Goal: Task Accomplishment & Management: Manage account settings

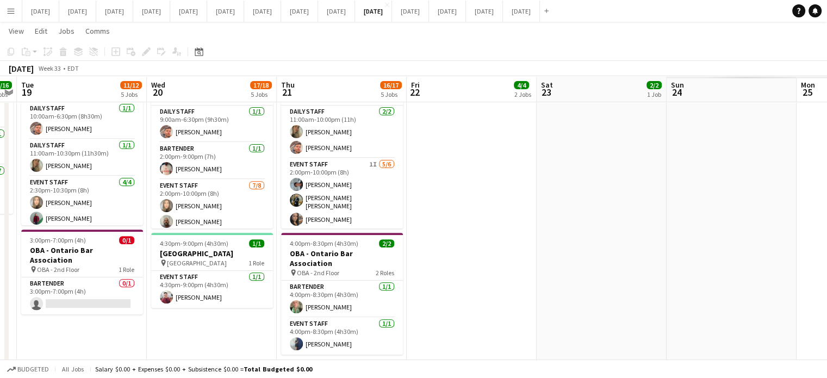
scroll to position [0, 305]
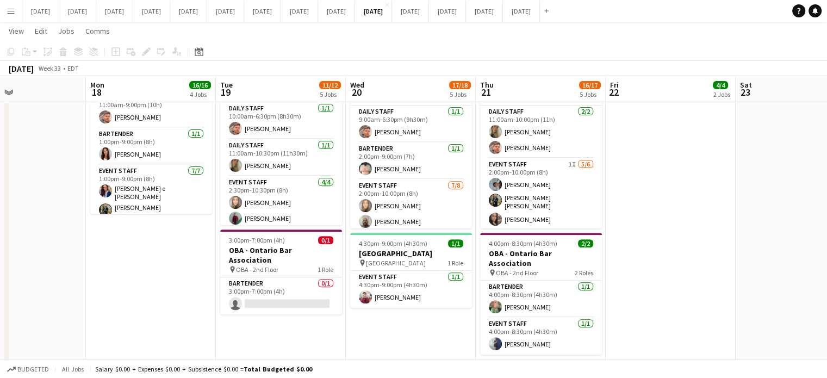
drag, startPoint x: 423, startPoint y: 310, endPoint x: 342, endPoint y: 308, distance: 81.1
click at [336, 313] on app-calendar-viewport "Fri 15 2/2 1 Job Sat 16 7/7 3 Jobs Sun 17 Mon 18 16/16 4 Jobs Tue 19 11/12 5 Jo…" at bounding box center [413, 16] width 827 height 708
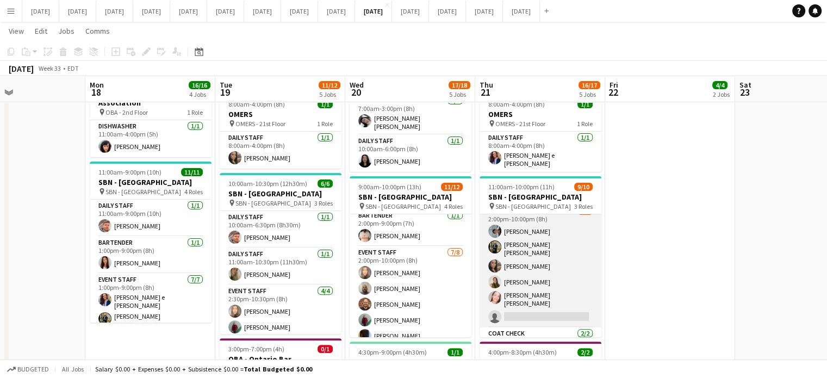
scroll to position [44, 0]
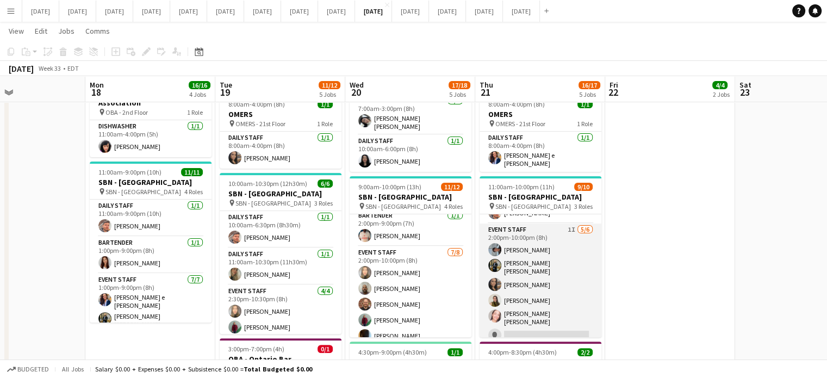
click at [573, 248] on app-card-role "Event Staff 1I [DATE] 2:00pm-10:00pm (8h) [PERSON_NAME] [PERSON_NAME] [PERSON_N…" at bounding box center [541, 285] width 122 height 122
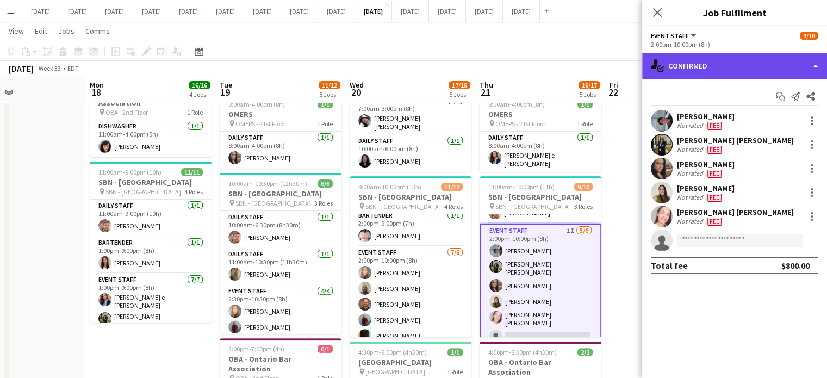
click at [708, 63] on div "single-neutral-actions-check-2 Confirmed" at bounding box center [734, 66] width 185 height 26
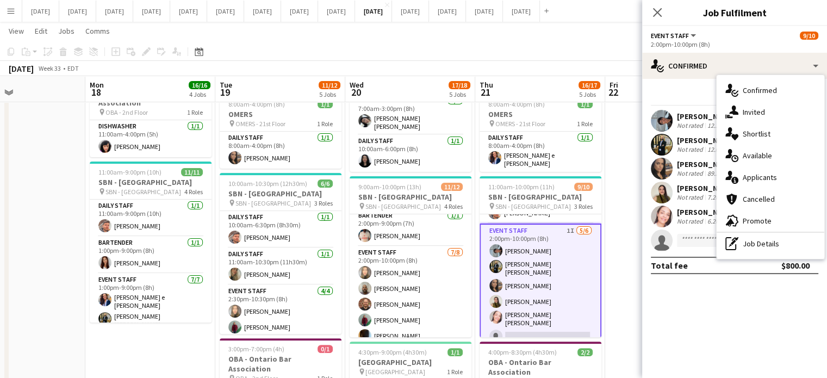
click at [747, 114] on div "single-neutral-actions-share-1 Invited" at bounding box center [771, 112] width 108 height 22
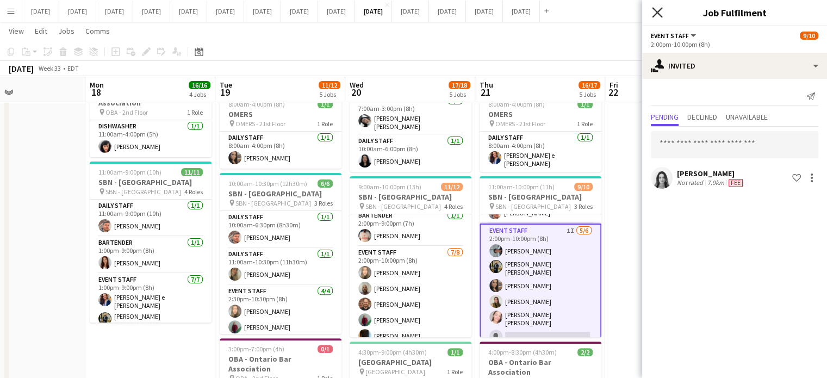
click at [659, 11] on icon at bounding box center [657, 12] width 10 height 10
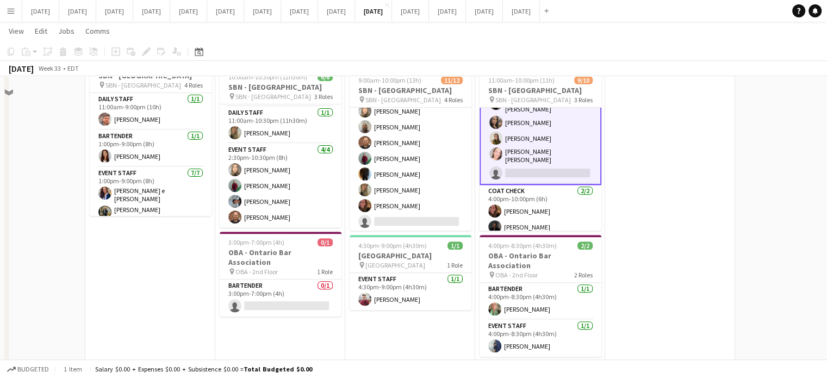
scroll to position [391, 0]
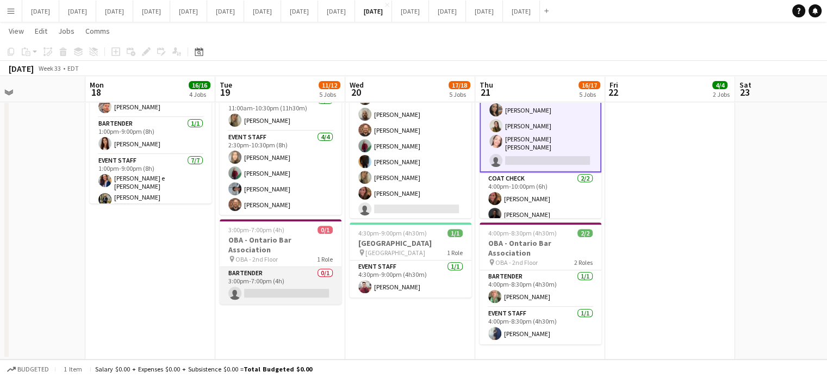
click at [317, 267] on app-card-role "Bartender 0/1 3:00pm-7:00pm (4h) single-neutral-actions" at bounding box center [281, 285] width 122 height 37
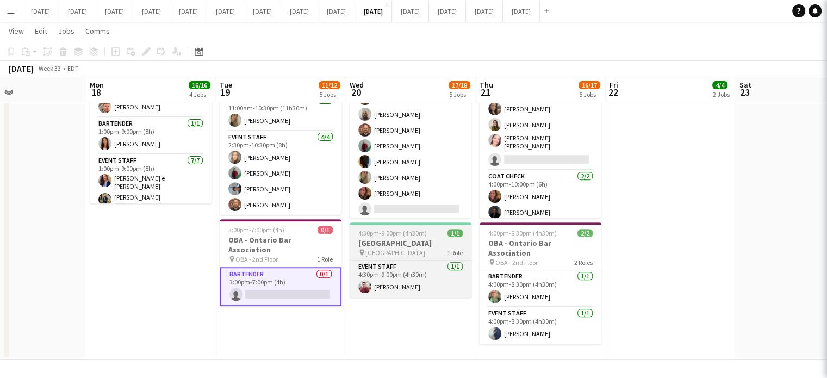
scroll to position [98, 0]
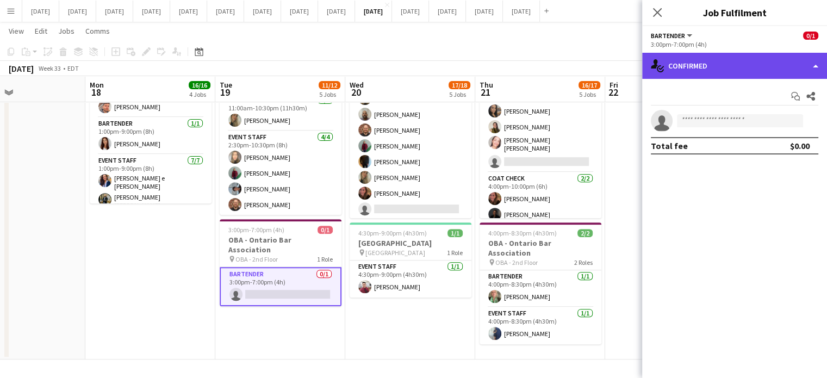
click at [737, 65] on div "single-neutral-actions-check-2 Confirmed" at bounding box center [734, 66] width 185 height 26
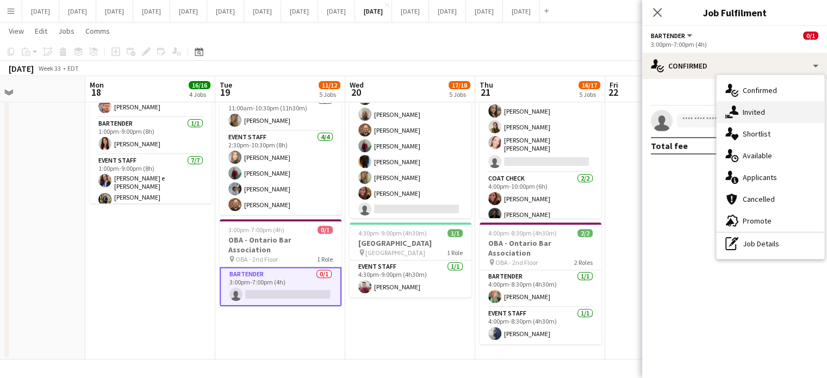
click at [760, 112] on div "single-neutral-actions-share-1 Invited" at bounding box center [771, 112] width 108 height 22
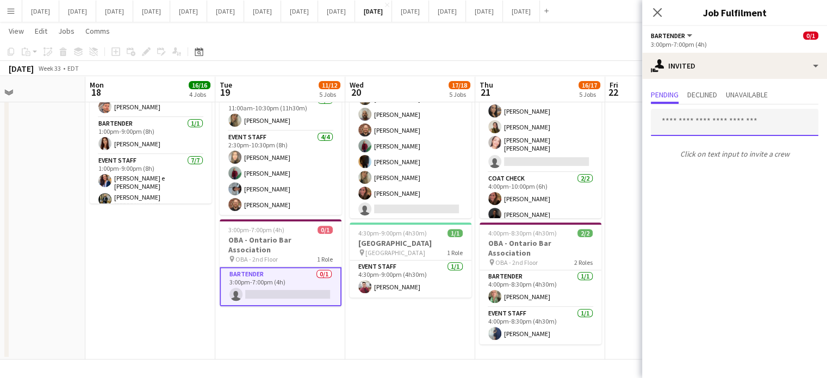
click at [717, 127] on input "text" at bounding box center [735, 122] width 168 height 27
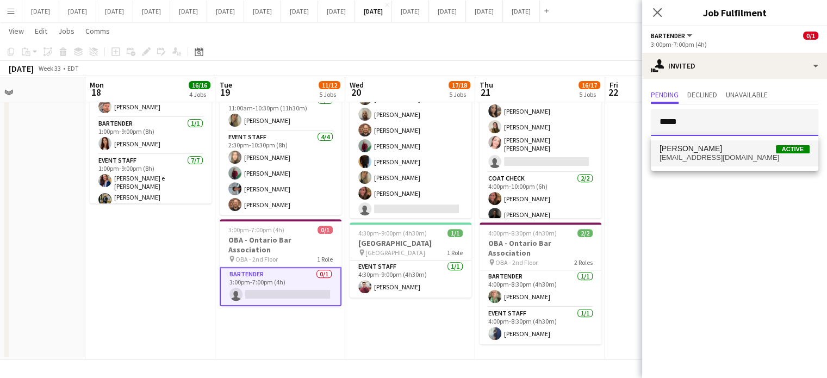
type input "*****"
click at [735, 145] on span "[PERSON_NAME] Active" at bounding box center [735, 148] width 150 height 9
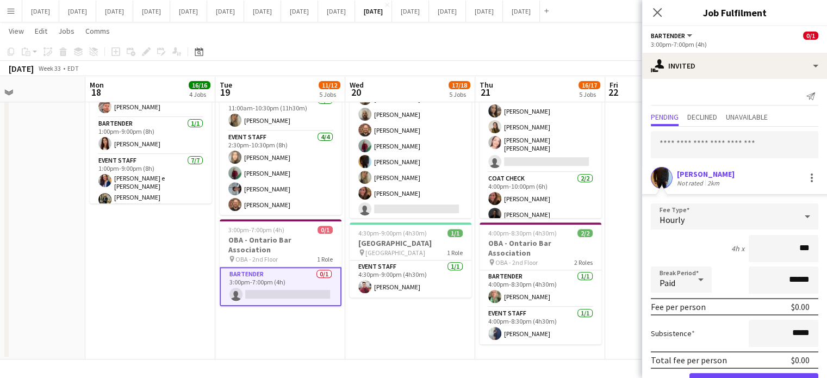
type input "**"
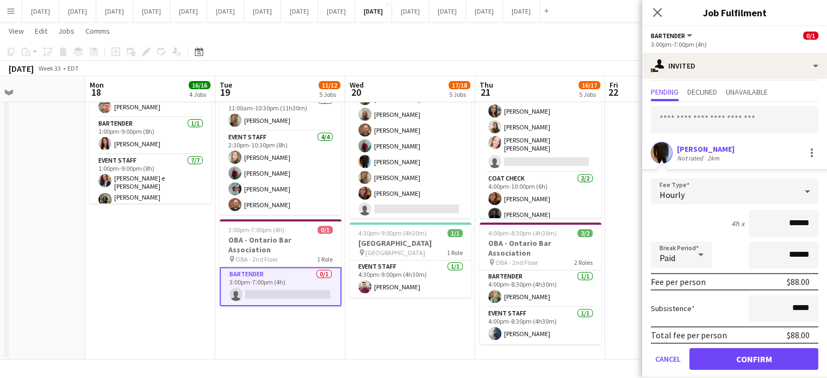
scroll to position [35, 0]
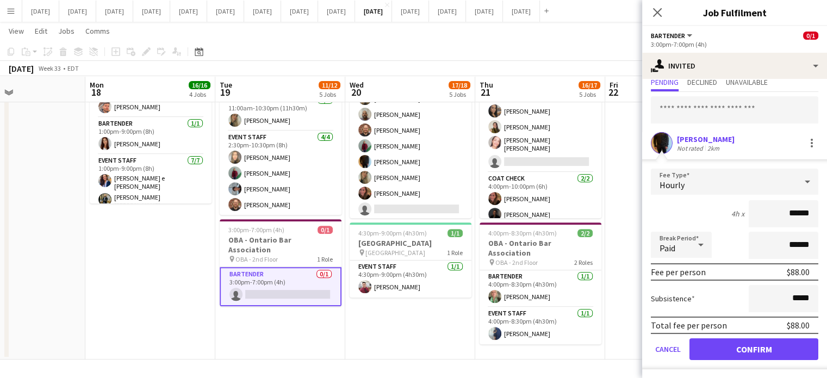
type input "******"
click at [762, 344] on button "Confirm" at bounding box center [754, 349] width 129 height 22
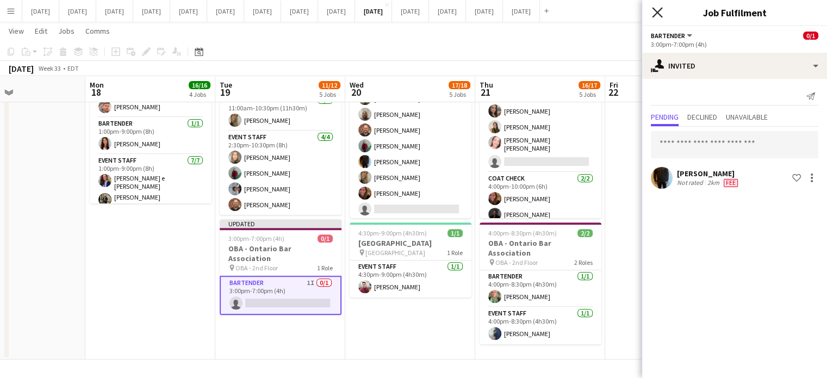
click at [655, 10] on icon at bounding box center [657, 12] width 10 height 10
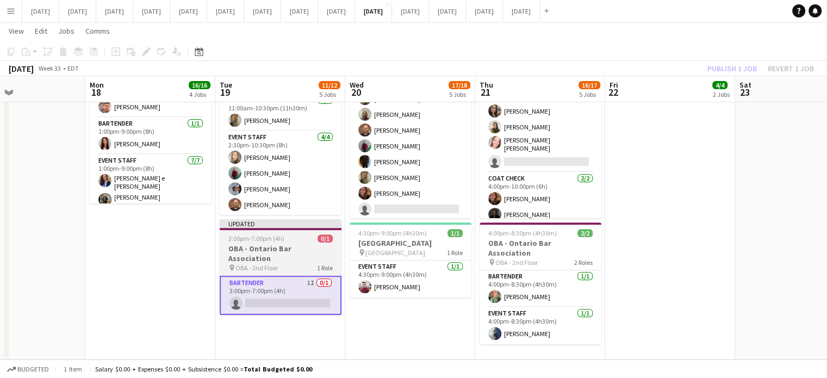
click at [317, 234] on div "3:00pm-7:00pm (4h) 0/1" at bounding box center [281, 238] width 122 height 8
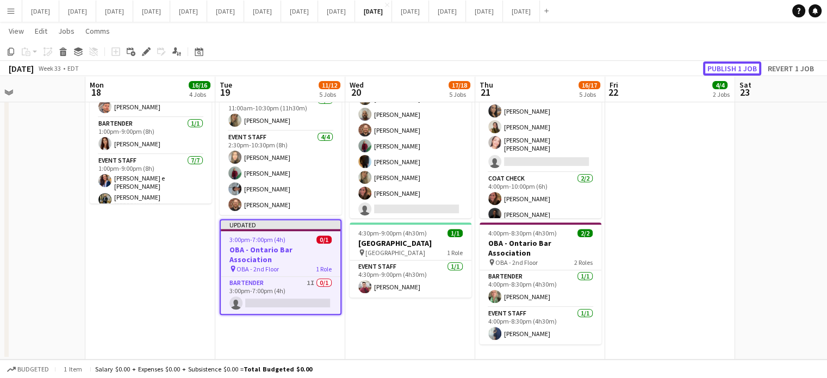
click at [725, 70] on button "Publish 1 job" at bounding box center [732, 68] width 58 height 14
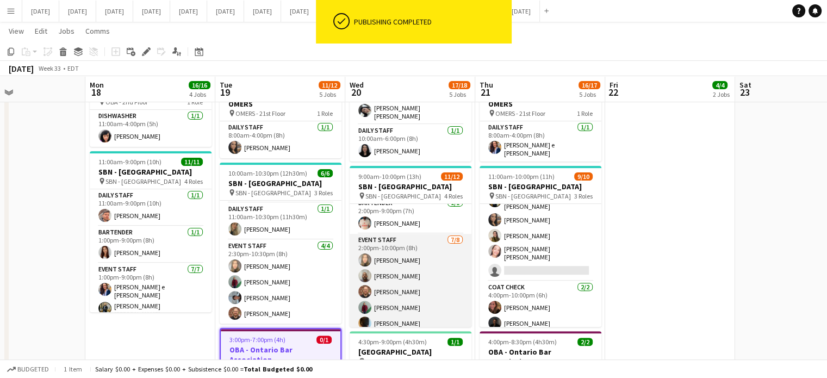
scroll to position [42, 0]
click at [445, 241] on app-card-role "Event Staff [DATE] 2:00pm-10:00pm (8h) [PERSON_NAME] [PERSON_NAME] [PERSON_NAME…" at bounding box center [411, 309] width 122 height 147
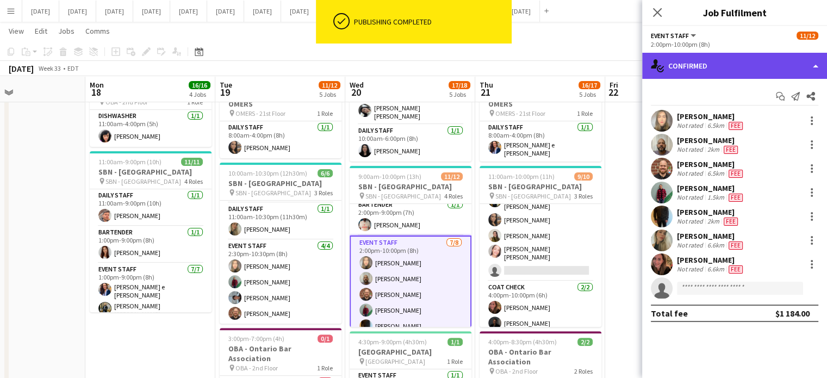
click at [720, 67] on div "single-neutral-actions-check-2 Confirmed" at bounding box center [734, 66] width 185 height 26
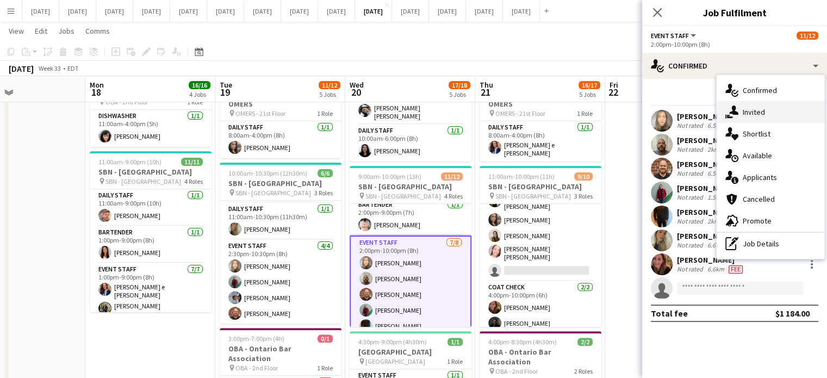
click at [749, 110] on div "single-neutral-actions-share-1 Invited" at bounding box center [771, 112] width 108 height 22
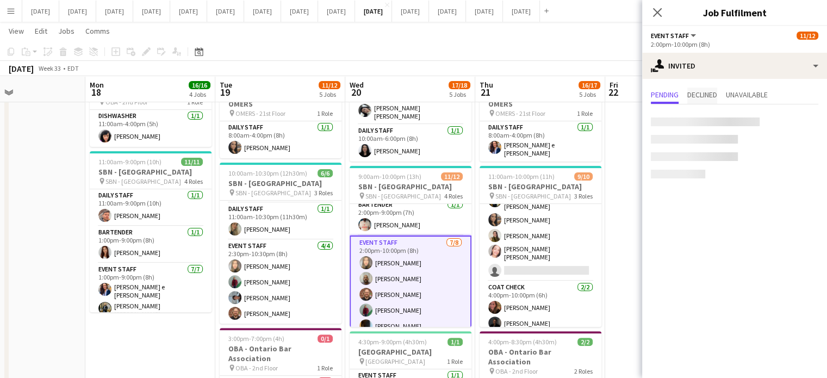
click at [707, 88] on span "Declined" at bounding box center [703, 96] width 30 height 16
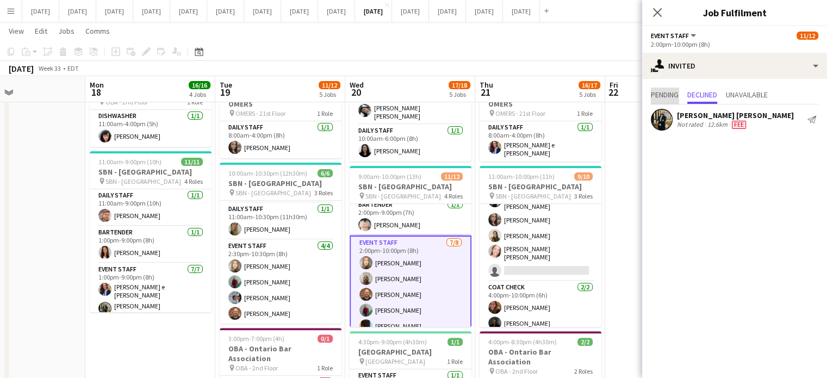
click at [676, 91] on span "Pending" at bounding box center [665, 95] width 28 height 8
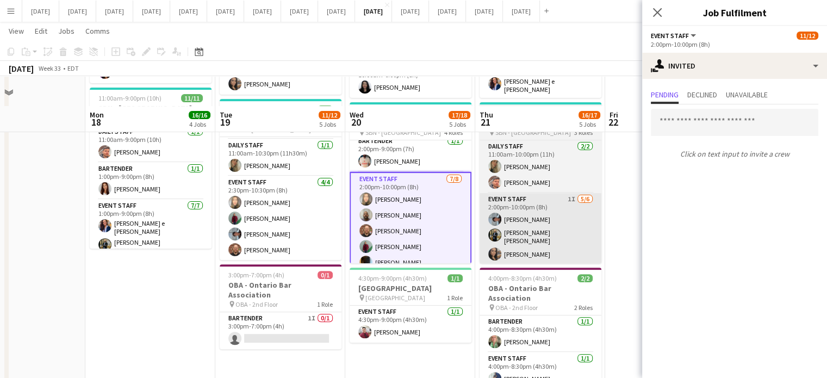
scroll to position [391, 0]
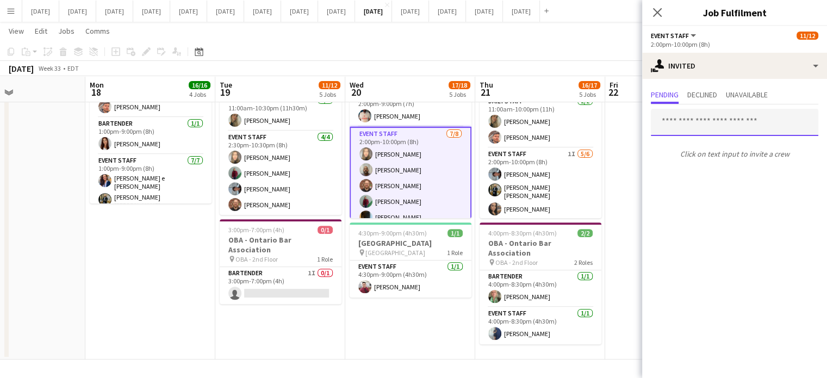
click at [732, 117] on input "text" at bounding box center [735, 122] width 168 height 27
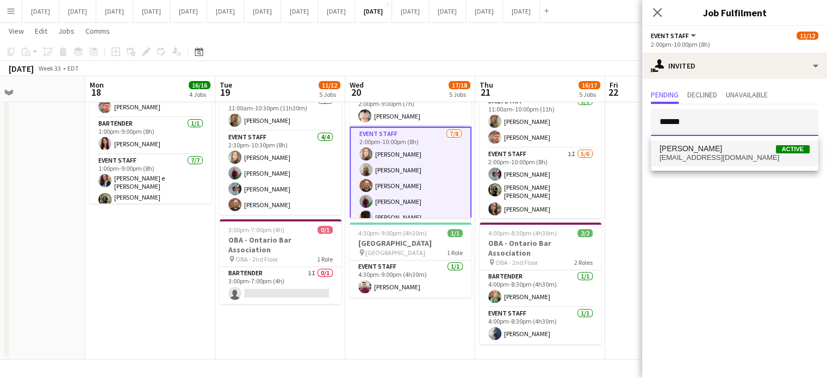
type input "******"
click at [704, 151] on span "[PERSON_NAME]" at bounding box center [691, 148] width 63 height 9
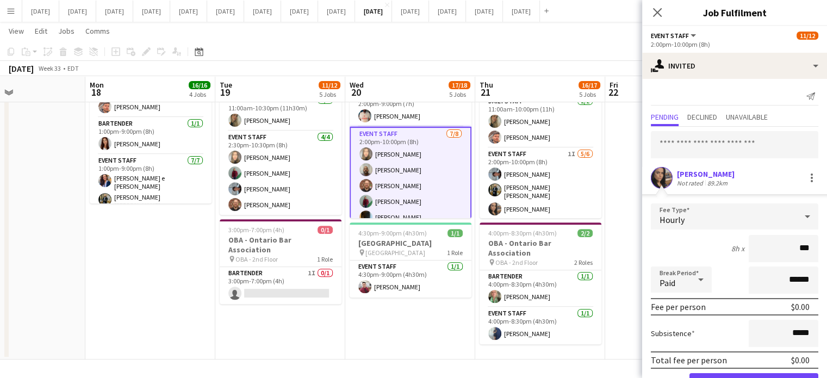
type input "**"
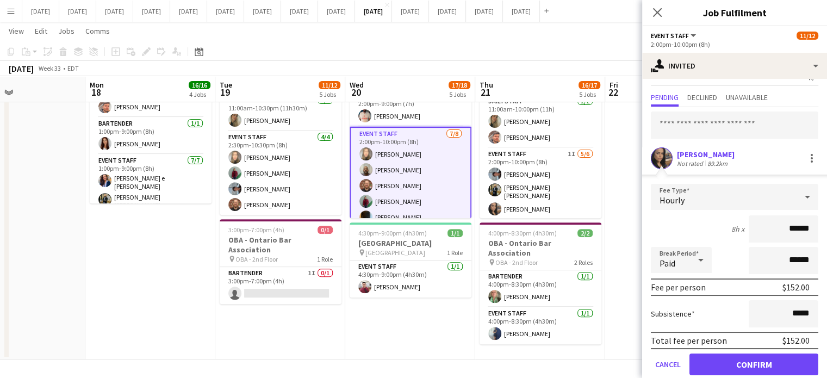
scroll to position [35, 0]
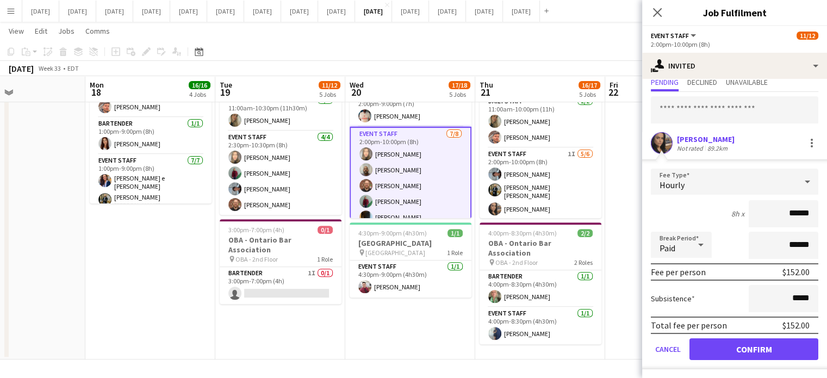
type input "******"
click at [763, 341] on button "Confirm" at bounding box center [754, 349] width 129 height 22
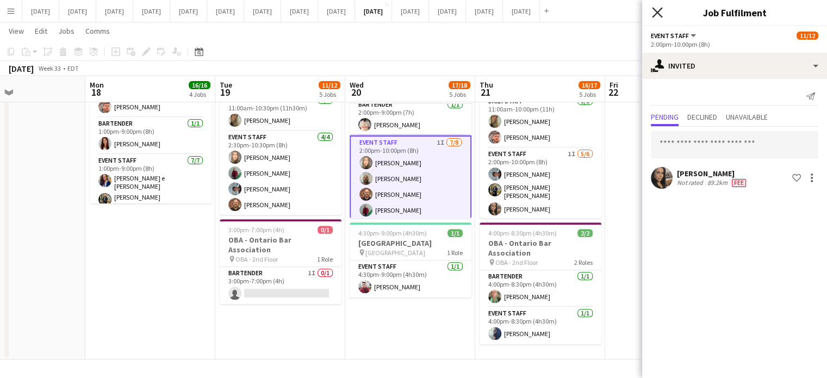
click at [655, 7] on icon "Close pop-in" at bounding box center [657, 12] width 10 height 10
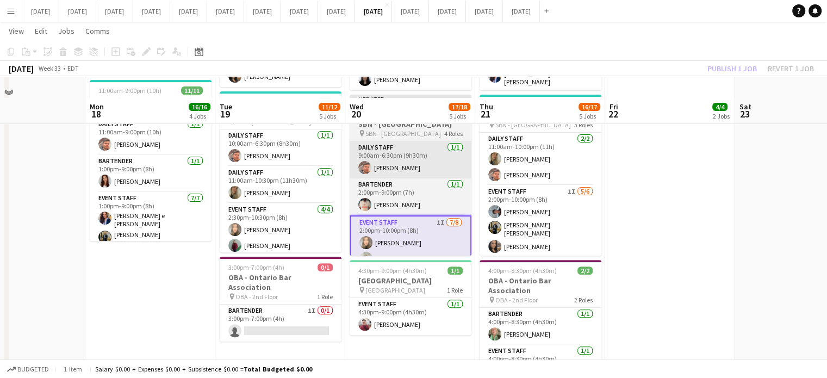
scroll to position [282, 0]
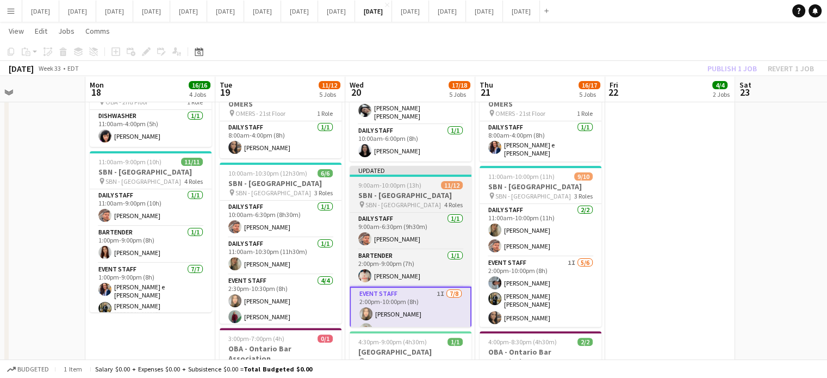
click at [418, 181] on span "9:00am-10:00pm (13h)" at bounding box center [389, 185] width 63 height 8
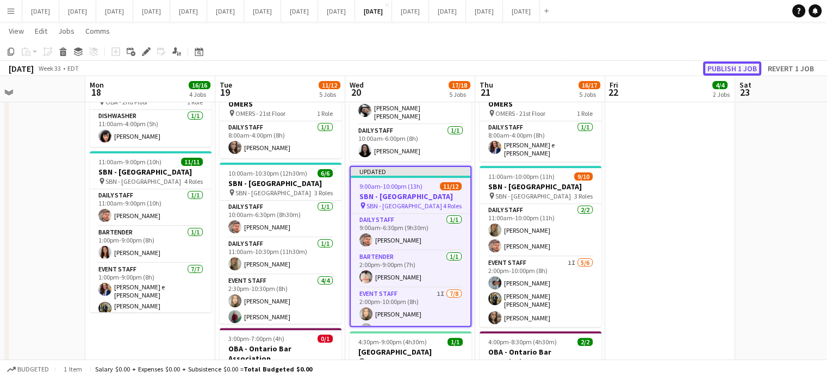
click at [750, 64] on button "Publish 1 job" at bounding box center [732, 68] width 58 height 14
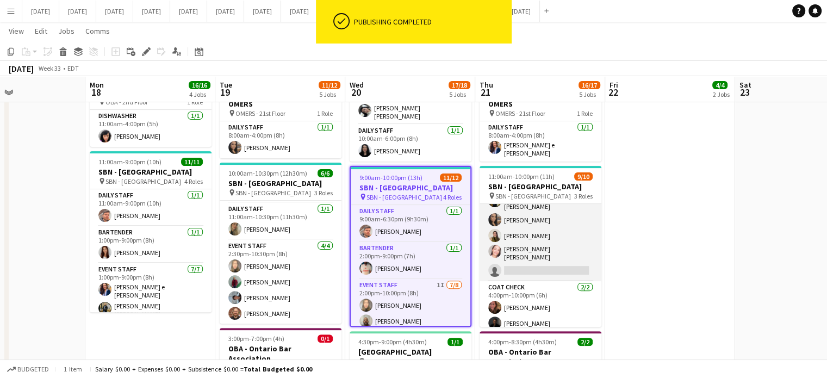
scroll to position [44, 0]
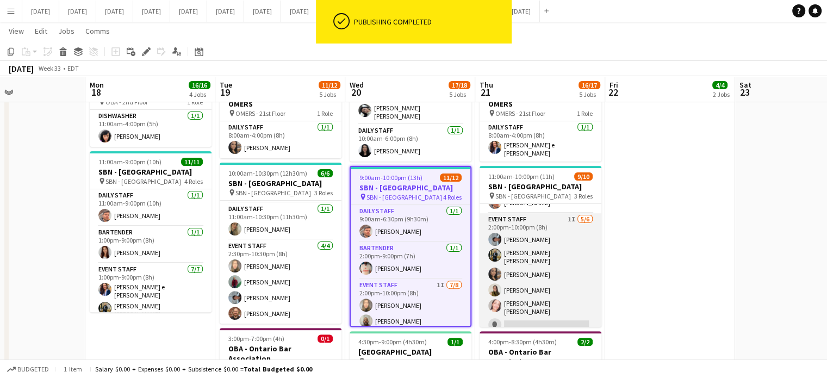
click at [573, 248] on app-card-role "Event Staff 1I [DATE] 2:00pm-10:00pm (8h) [PERSON_NAME] [PERSON_NAME] [PERSON_N…" at bounding box center [541, 274] width 122 height 122
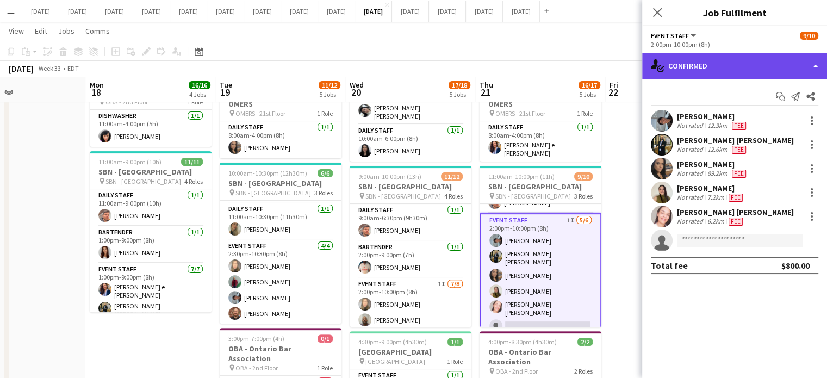
click at [782, 66] on div "single-neutral-actions-check-2 Confirmed" at bounding box center [734, 66] width 185 height 26
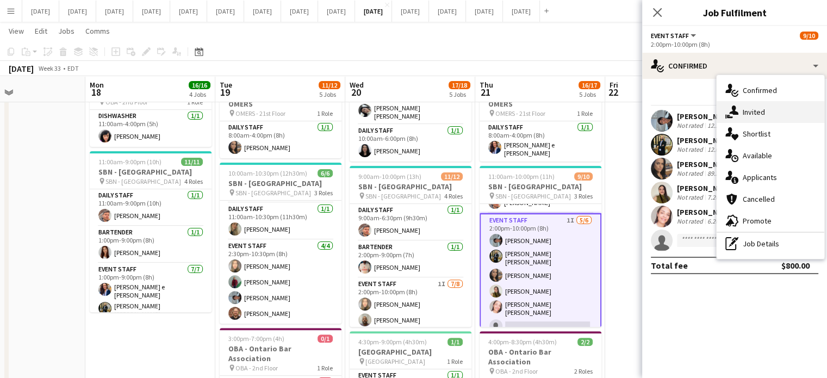
click at [775, 109] on div "single-neutral-actions-share-1 Invited" at bounding box center [771, 112] width 108 height 22
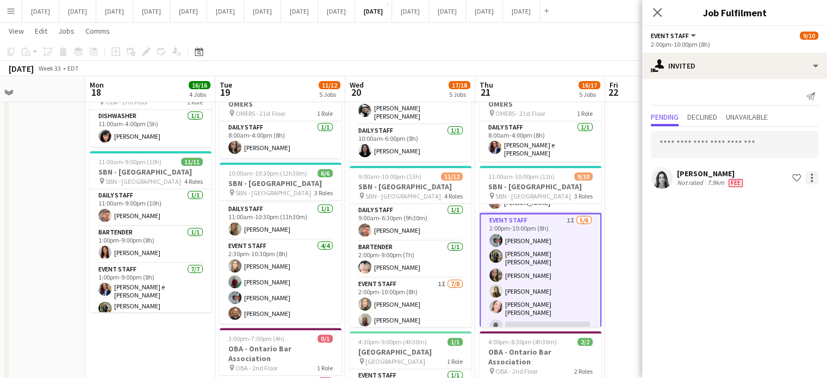
click at [812, 179] on div at bounding box center [812, 177] width 13 height 13
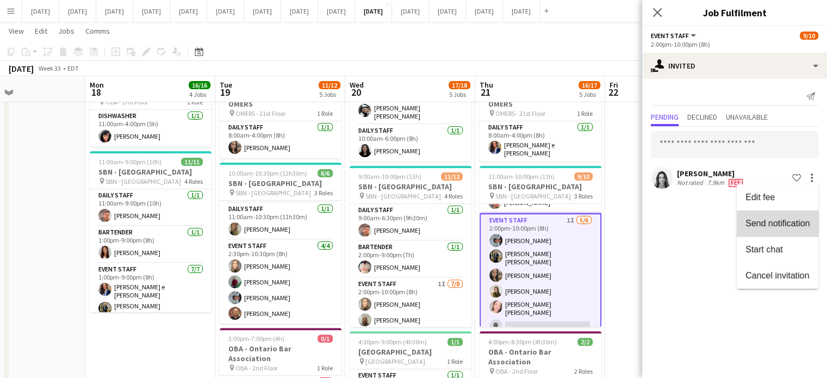
click at [796, 227] on span "Send notification" at bounding box center [778, 223] width 64 height 9
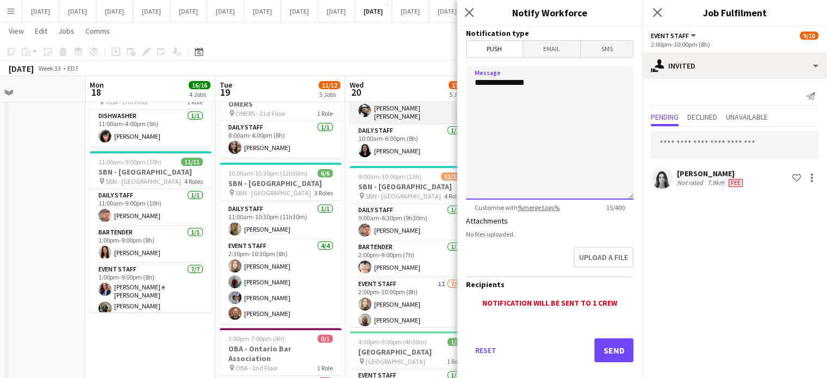
drag, startPoint x: 572, startPoint y: 91, endPoint x: 433, endPoint y: 110, distance: 140.0
click at [434, 113] on body "Menu Boards Boards Boards All jobs Status Workforce Workforce My Workforce Recr…" at bounding box center [413, 102] width 827 height 769
type textarea "**********"
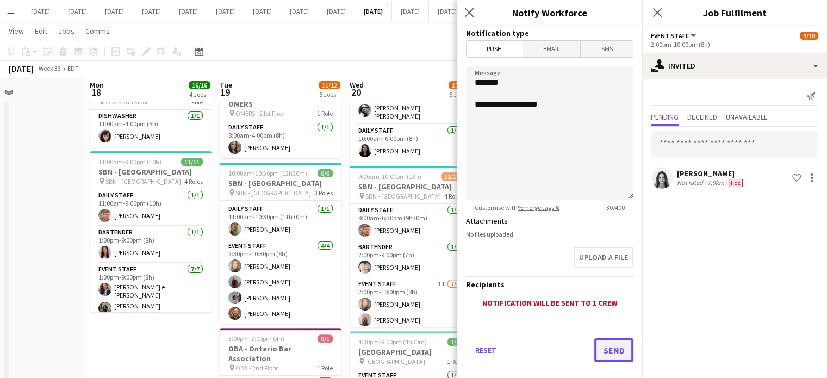
click at [597, 341] on button "Send" at bounding box center [614, 350] width 39 height 24
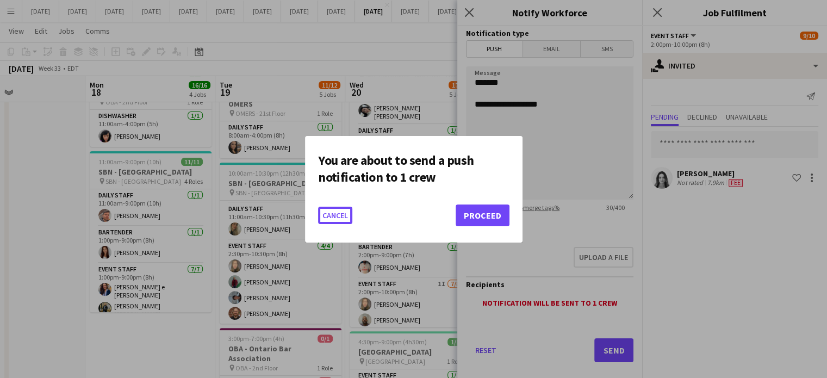
scroll to position [0, 0]
click at [467, 211] on button "Proceed" at bounding box center [483, 216] width 54 height 22
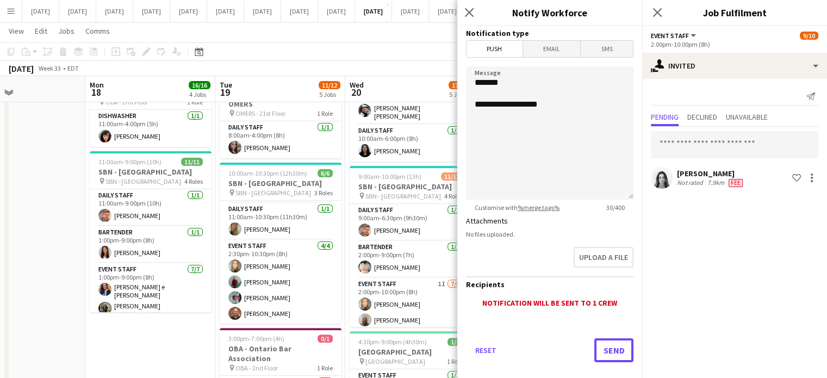
scroll to position [282, 0]
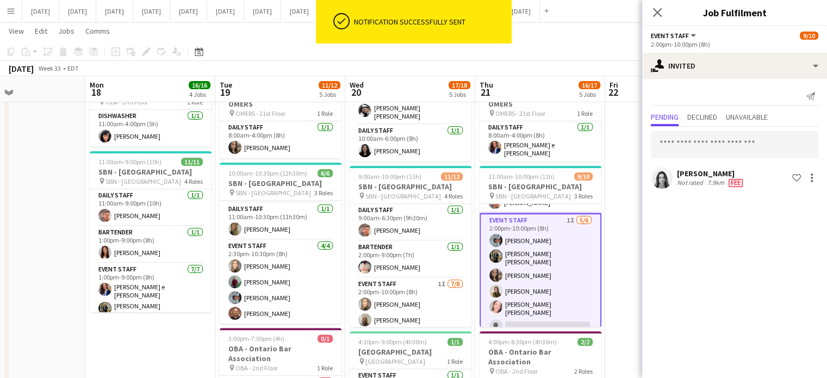
drag, startPoint x: 657, startPoint y: 13, endPoint x: 643, endPoint y: 34, distance: 25.2
click at [657, 14] on icon at bounding box center [657, 12] width 9 height 9
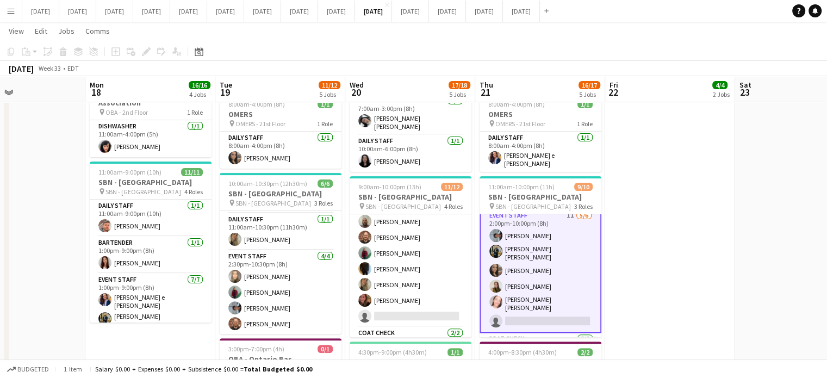
scroll to position [0, 0]
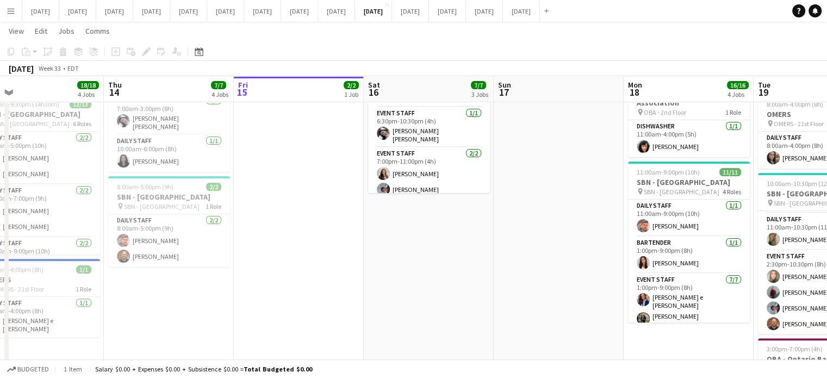
drag, startPoint x: 136, startPoint y: 337, endPoint x: 674, endPoint y: 293, distance: 540.3
click at [674, 293] on app-calendar-viewport "Mon 11 Tue 12 12/12 4 Jobs Wed 13 18/18 4 Jobs Thu 14 7/7 4 Jobs Fri 15 2/2 1 J…" at bounding box center [413, 124] width 827 height 708
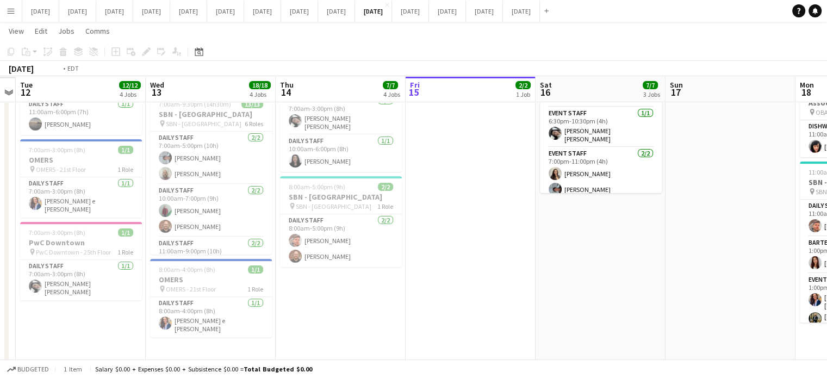
drag, startPoint x: 319, startPoint y: 306, endPoint x: 652, endPoint y: 304, distance: 332.9
click at [652, 304] on app-calendar-viewport "Sun 10 Mon 11 Tue 12 12/12 4 Jobs Wed 13 18/18 4 Jobs Thu 14 7/7 4 Jobs Fri 15 …" at bounding box center [413, 124] width 827 height 708
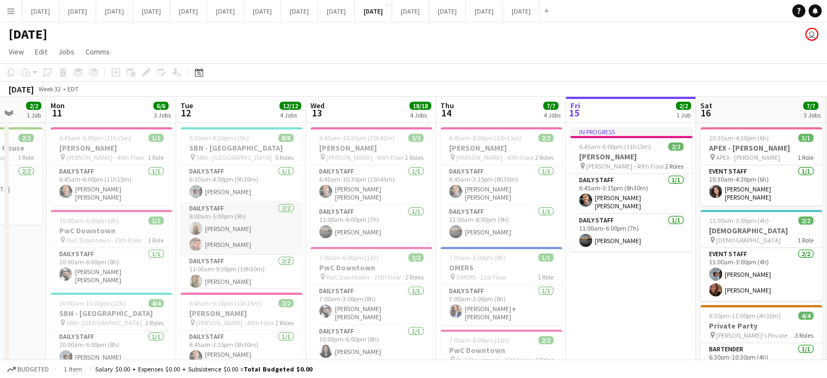
click at [267, 219] on app-card-role "Daily Staff [DATE] 8:00am-5:00pm (9h) [PERSON_NAME] [PERSON_NAME]" at bounding box center [242, 228] width 122 height 53
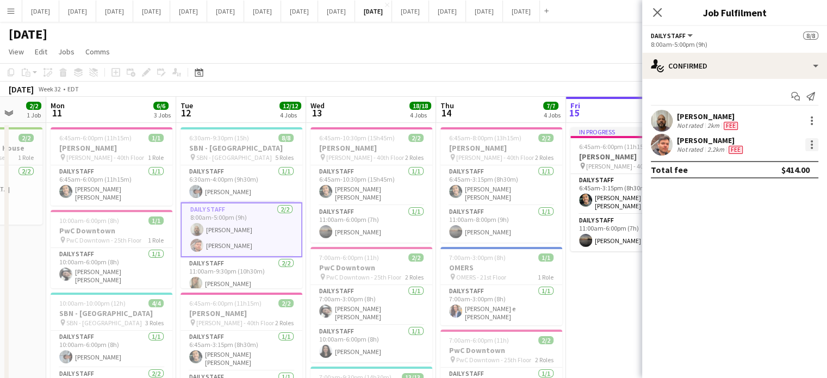
click at [807, 144] on div at bounding box center [812, 144] width 13 height 13
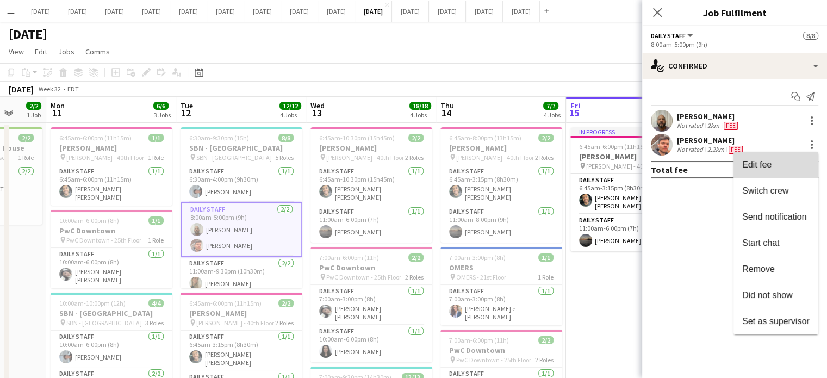
click at [775, 168] on span "Edit fee" at bounding box center [775, 165] width 67 height 10
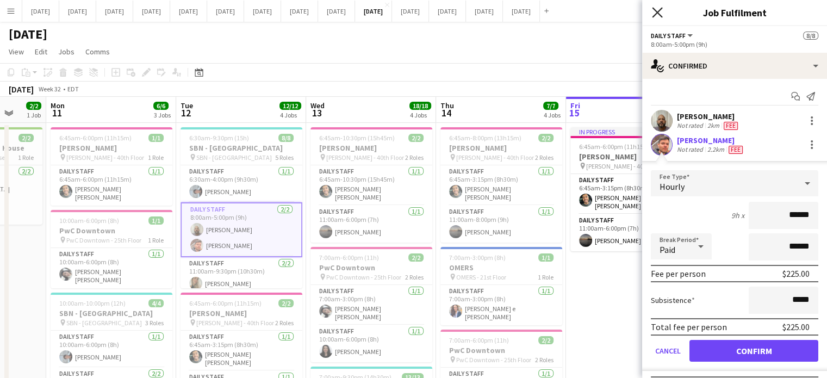
click at [660, 13] on icon "Close pop-in" at bounding box center [657, 12] width 10 height 10
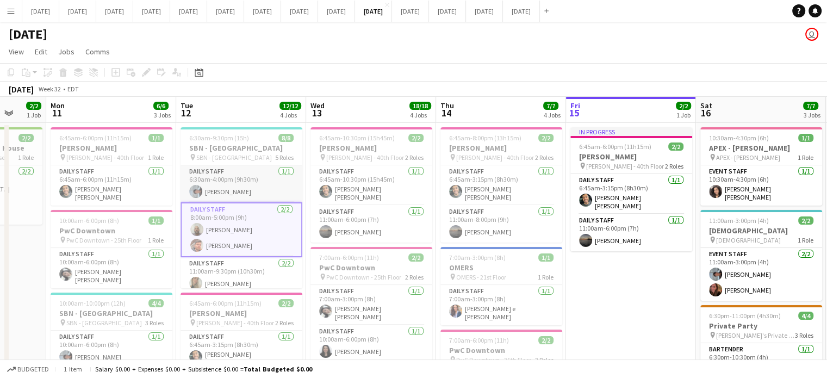
click at [250, 176] on app-card-role "Daily Staff [DATE] 6:30am-4:00pm (9h30m) [PERSON_NAME]" at bounding box center [242, 183] width 122 height 37
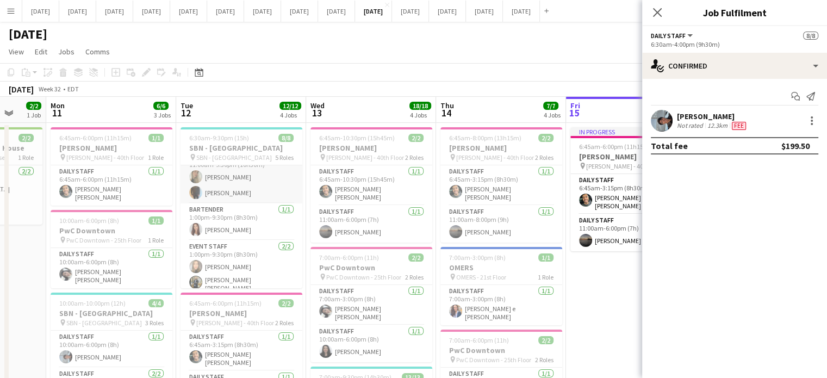
scroll to position [109, 0]
click at [655, 14] on icon "Close pop-in" at bounding box center [657, 12] width 10 height 10
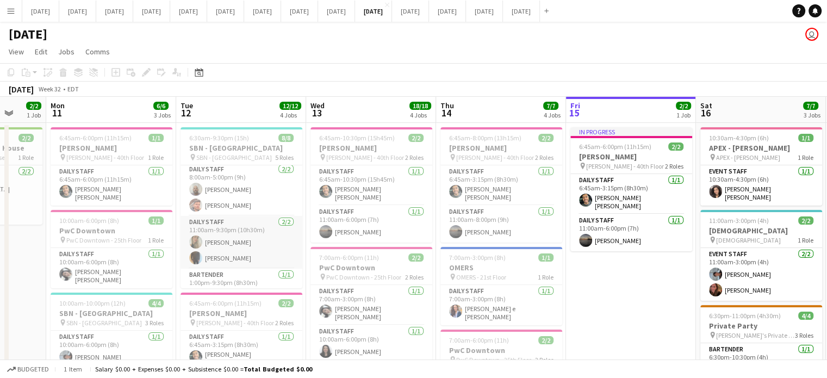
scroll to position [57, 0]
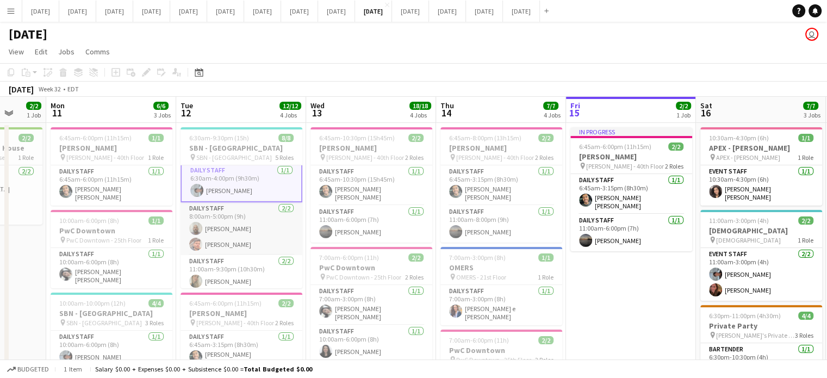
click at [272, 215] on app-card-role "Daily Staff [DATE] 8:00am-5:00pm (9h) [PERSON_NAME] [PERSON_NAME]" at bounding box center [242, 228] width 122 height 53
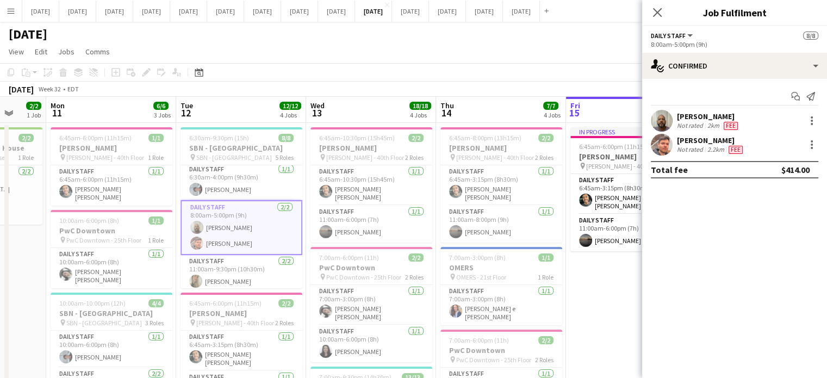
scroll to position [1, 0]
click at [277, 147] on h3 "SBN - [GEOGRAPHIC_DATA]" at bounding box center [242, 148] width 122 height 10
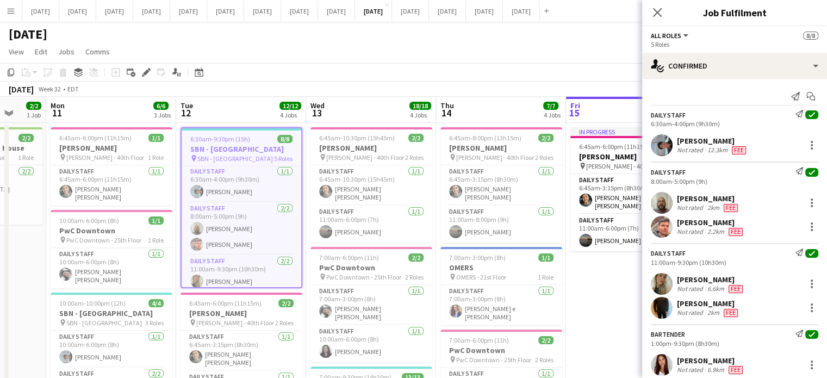
click at [148, 71] on icon at bounding box center [146, 73] width 6 height 6
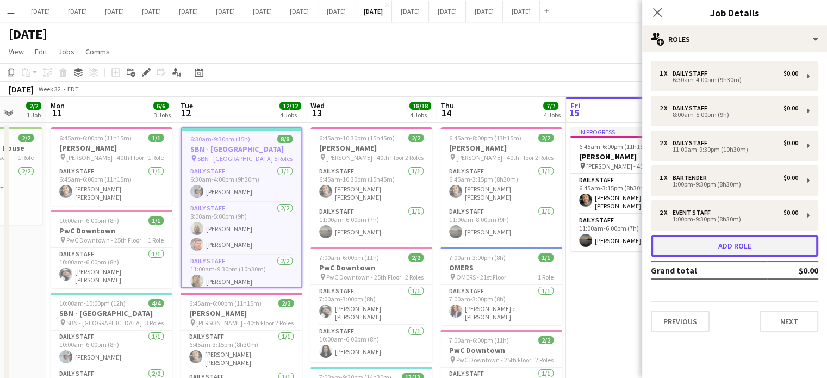
click at [705, 248] on button "Add role" at bounding box center [735, 246] width 168 height 22
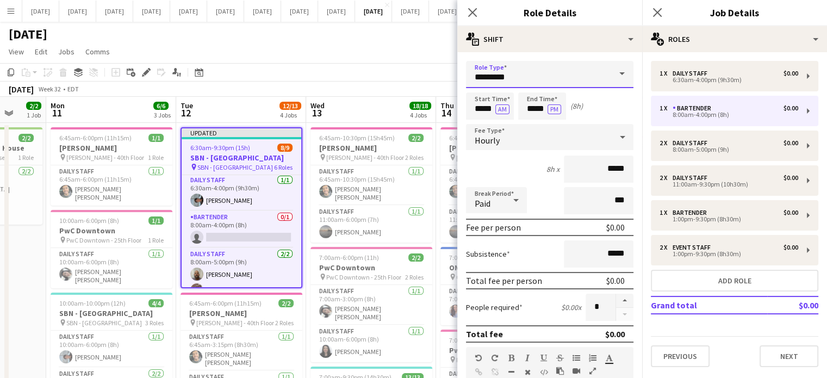
click at [502, 73] on input "*********" at bounding box center [550, 74] width 168 height 27
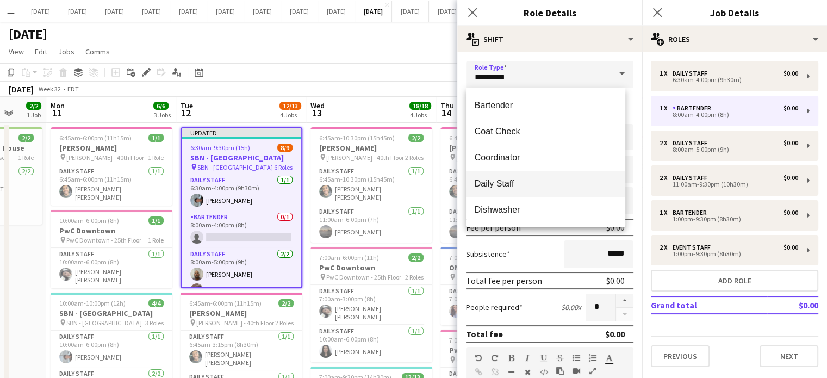
click at [509, 175] on mat-option "Daily Staff" at bounding box center [545, 184] width 159 height 26
type input "**********"
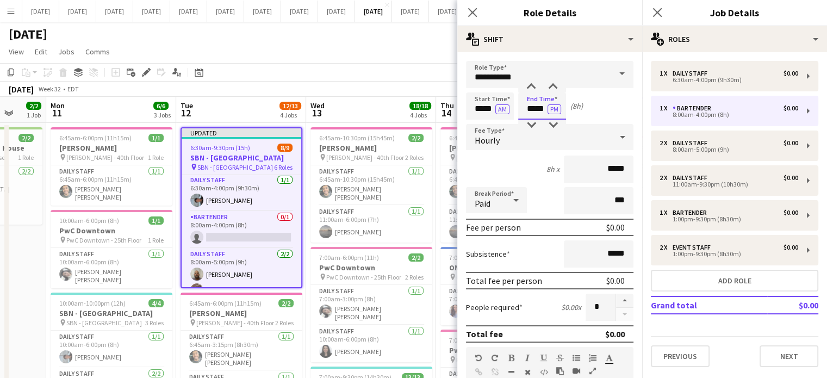
drag, startPoint x: 529, startPoint y: 106, endPoint x: 531, endPoint y: 100, distance: 5.9
click at [529, 106] on input "*****" at bounding box center [542, 105] width 48 height 27
click at [531, 86] on div at bounding box center [532, 87] width 22 height 11
drag, startPoint x: 533, startPoint y: 120, endPoint x: 537, endPoint y: 113, distance: 8.8
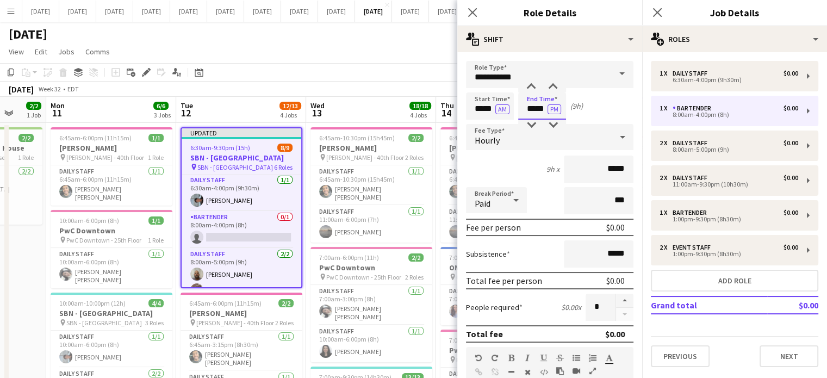
click at [534, 121] on div at bounding box center [532, 125] width 22 height 11
click at [557, 86] on div at bounding box center [553, 87] width 22 height 11
type input "*****"
click at [557, 86] on div at bounding box center [553, 87] width 22 height 11
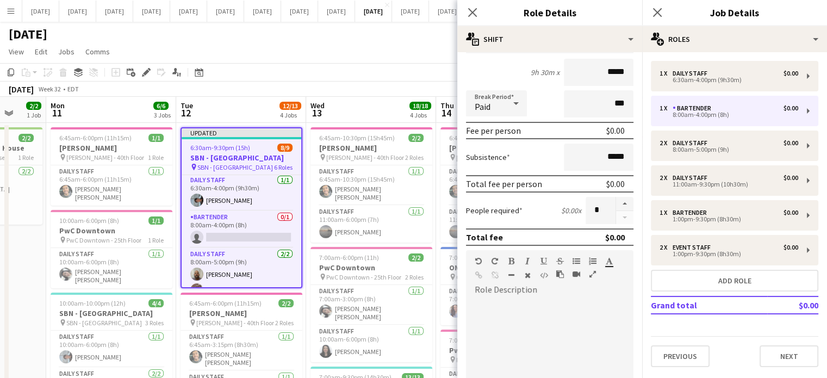
scroll to position [218, 0]
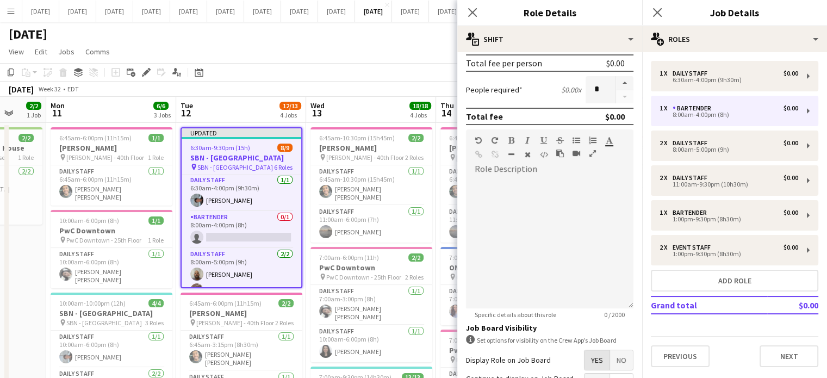
click at [600, 358] on span "Yes" at bounding box center [597, 360] width 25 height 20
click at [610, 354] on span "No" at bounding box center [621, 360] width 23 height 20
click at [474, 15] on icon at bounding box center [472, 12] width 10 height 10
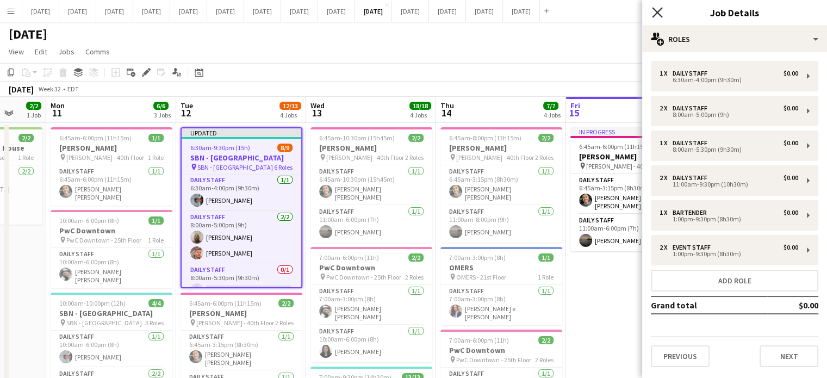
click at [656, 10] on icon "Close pop-in" at bounding box center [657, 12] width 10 height 10
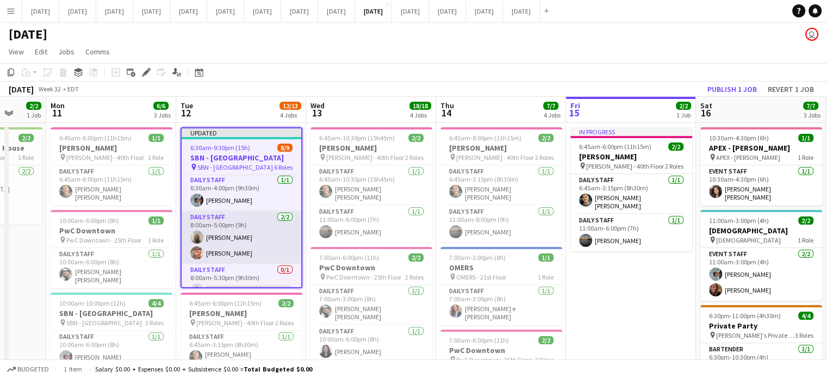
click at [281, 246] on app-card-role "Daily Staff [DATE] 8:00am-5:00pm (9h) [PERSON_NAME] [PERSON_NAME]" at bounding box center [242, 237] width 120 height 53
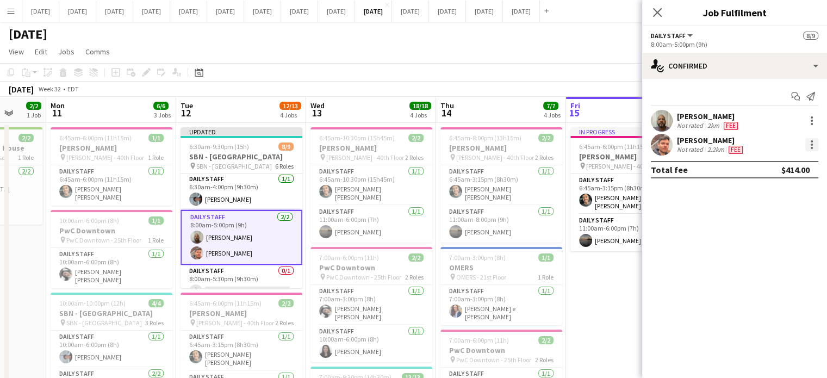
click at [809, 146] on div at bounding box center [812, 144] width 13 height 13
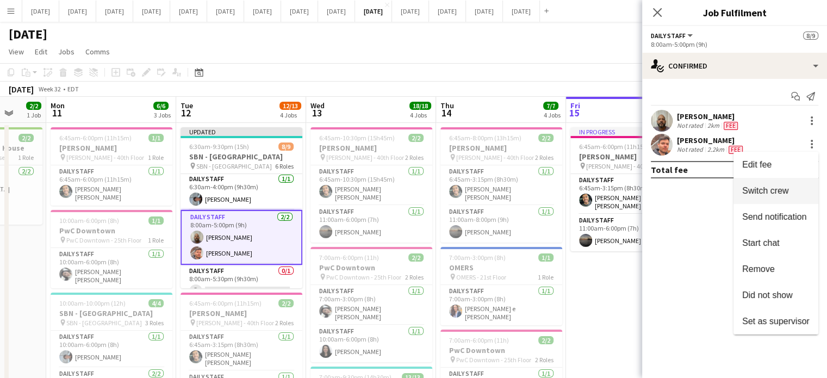
click at [783, 190] on span "Switch crew" at bounding box center [765, 190] width 46 height 9
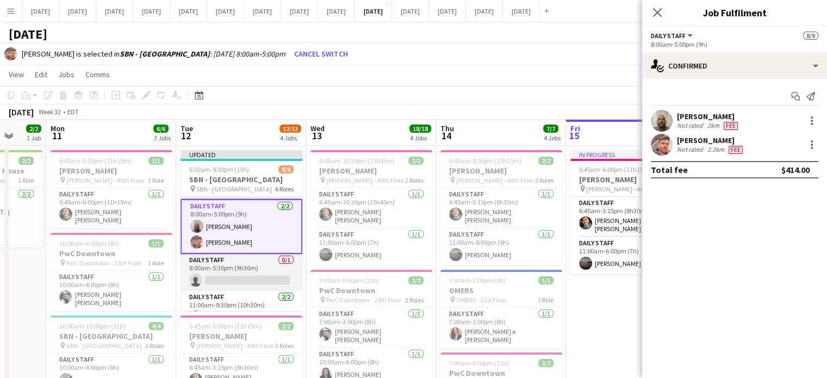
scroll to position [55, 0]
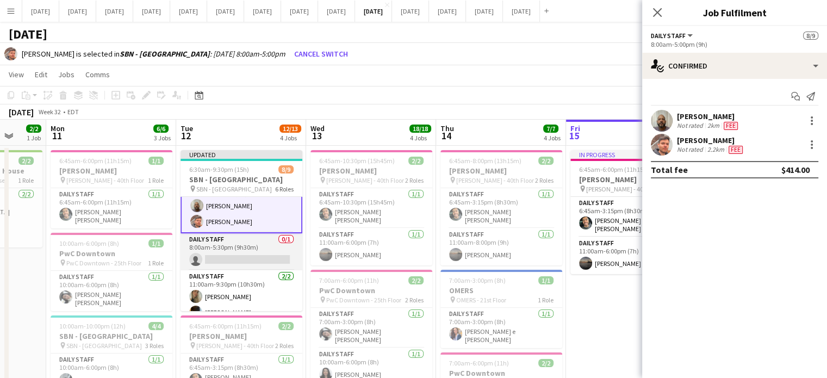
click at [256, 237] on app-card-role "Daily Staff 0/1 8:00am-5:30pm (9h30m) single-neutral-actions" at bounding box center [242, 251] width 122 height 37
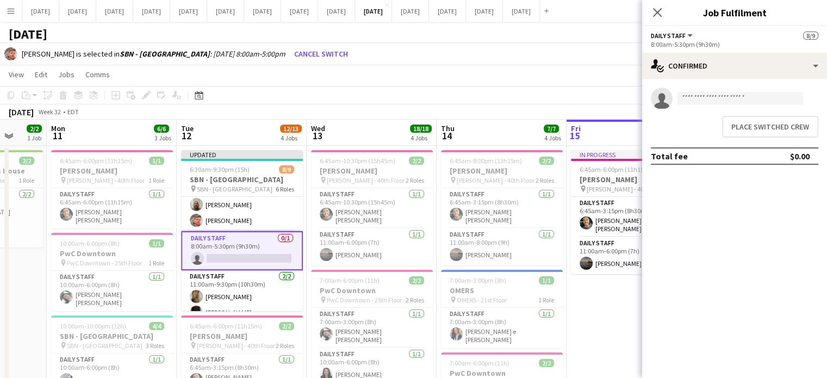
scroll to position [54, 0]
click at [741, 135] on button "Place switched crew" at bounding box center [770, 127] width 96 height 22
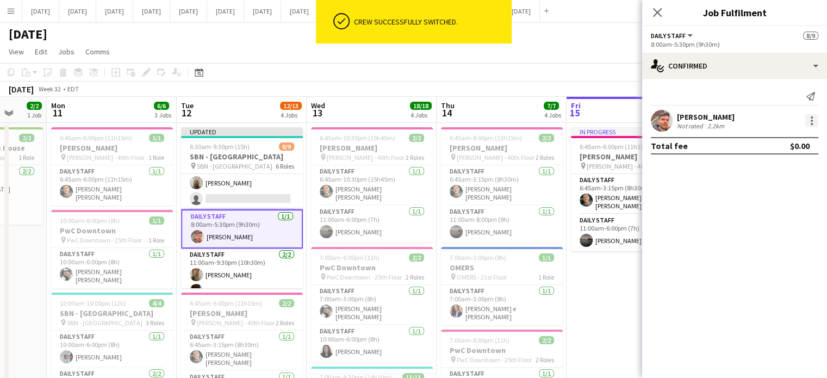
click at [814, 119] on div at bounding box center [812, 120] width 13 height 13
click at [792, 146] on button "Edit fee" at bounding box center [776, 141] width 85 height 26
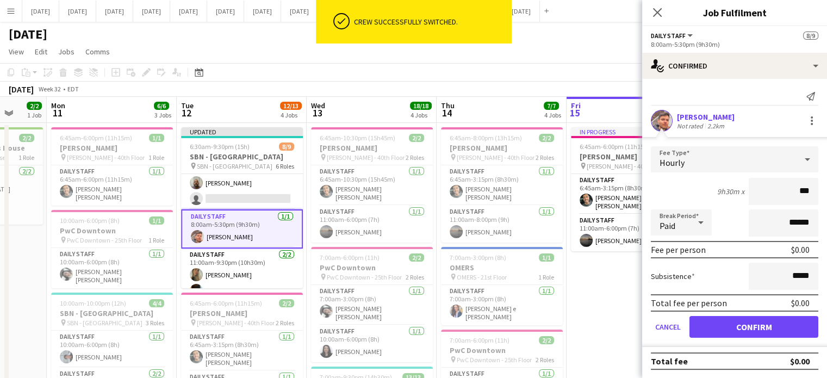
type input "**"
type input "******"
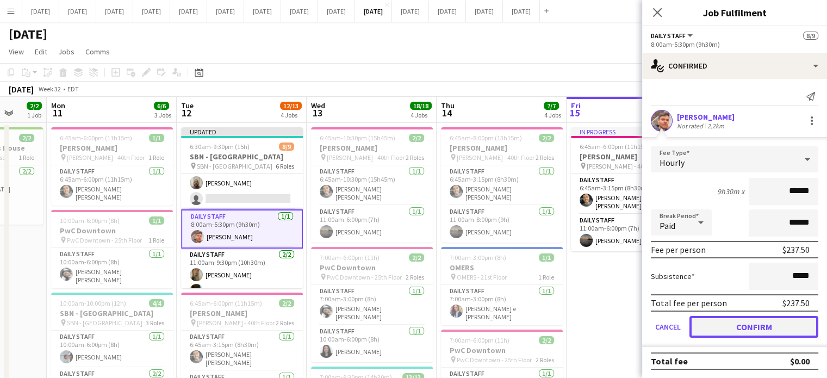
click at [762, 328] on button "Confirm" at bounding box center [754, 327] width 129 height 22
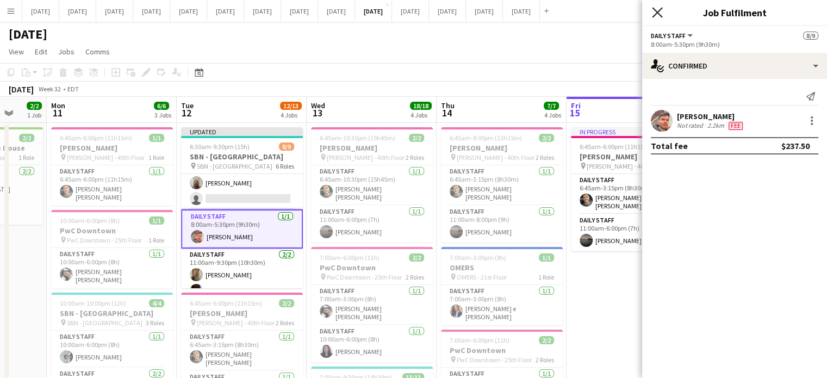
click at [661, 14] on icon "Close pop-in" at bounding box center [657, 12] width 10 height 10
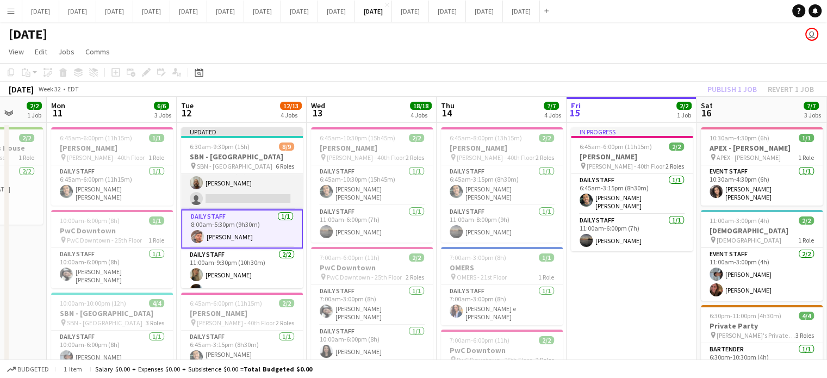
click at [276, 188] on app-card-role "Daily Staff [DATE] 8:00am-5:00pm (9h) [PERSON_NAME] single-neutral-actions" at bounding box center [242, 183] width 122 height 53
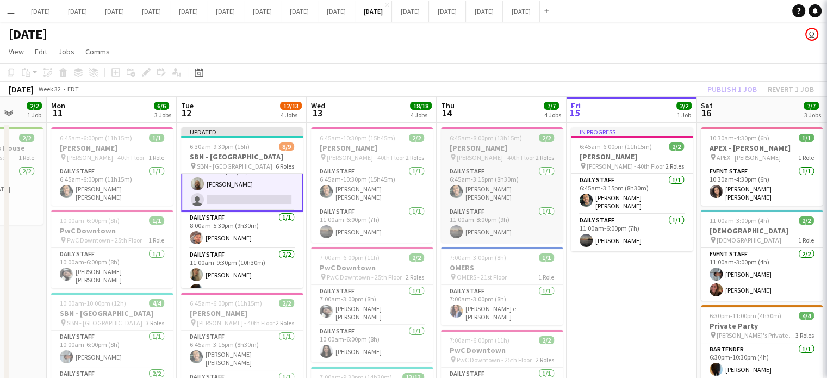
scroll to position [55, 0]
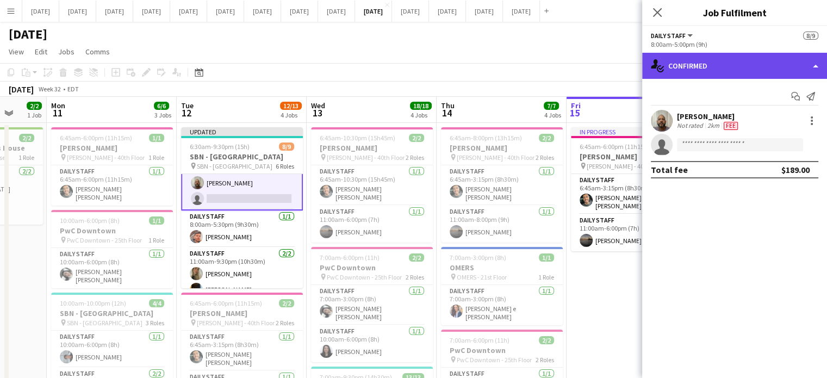
click at [688, 67] on div "single-neutral-actions-check-2 Confirmed" at bounding box center [734, 66] width 185 height 26
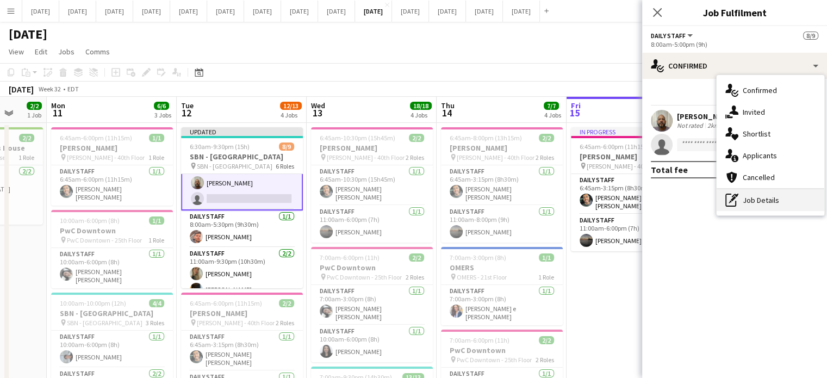
click at [748, 202] on div "pen-write Job Details" at bounding box center [771, 200] width 108 height 22
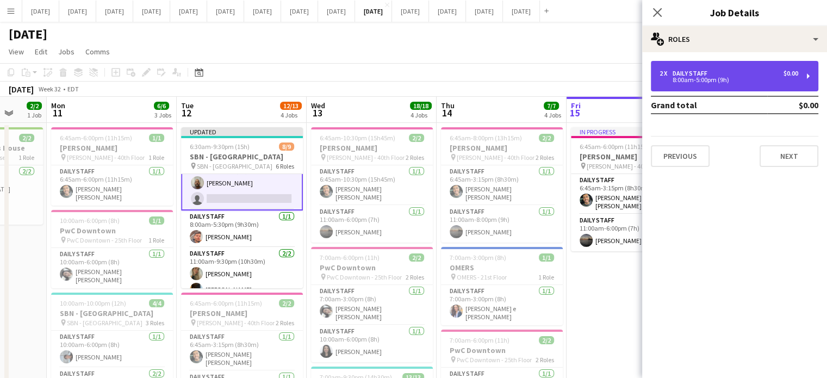
click at [696, 86] on div "2 x Daily Staff $0.00 8:00am-5:00pm (9h)" at bounding box center [735, 76] width 168 height 30
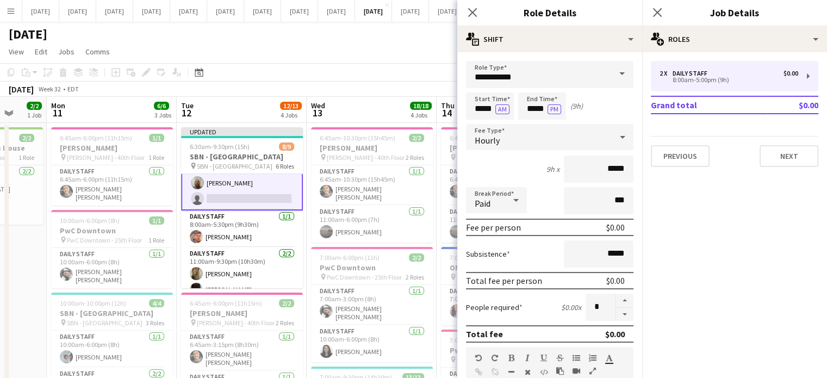
click at [624, 314] on button "button" at bounding box center [624, 315] width 17 height 14
type input "*"
click at [472, 9] on icon "Close pop-in" at bounding box center [472, 12] width 10 height 10
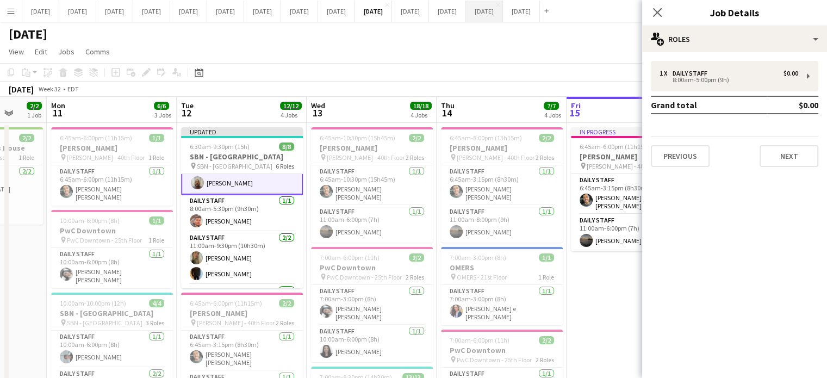
click at [661, 9] on icon "Close pop-in" at bounding box center [657, 12] width 9 height 9
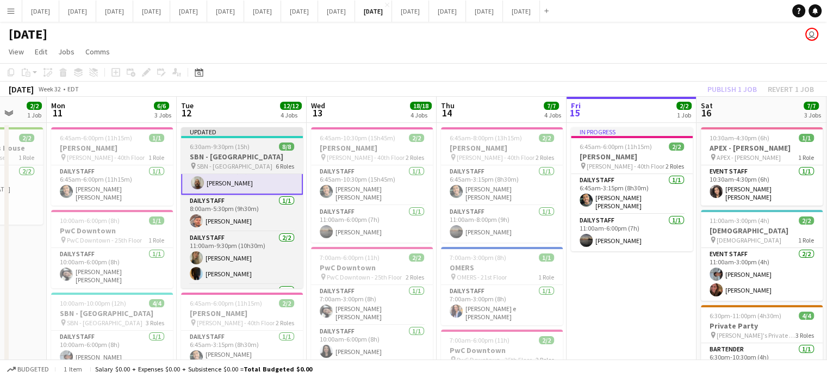
click at [284, 141] on app-job-card "Updated 6:30am-9:30pm (15h) 8/8 SBN - [GEOGRAPHIC_DATA] pin SBN - [GEOGRAPHIC_D…" at bounding box center [242, 207] width 122 height 161
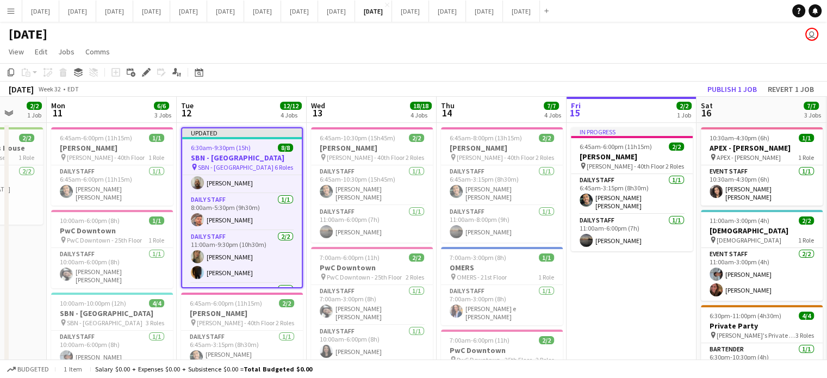
scroll to position [54, 0]
click at [732, 87] on button "Publish 1 job" at bounding box center [732, 89] width 58 height 14
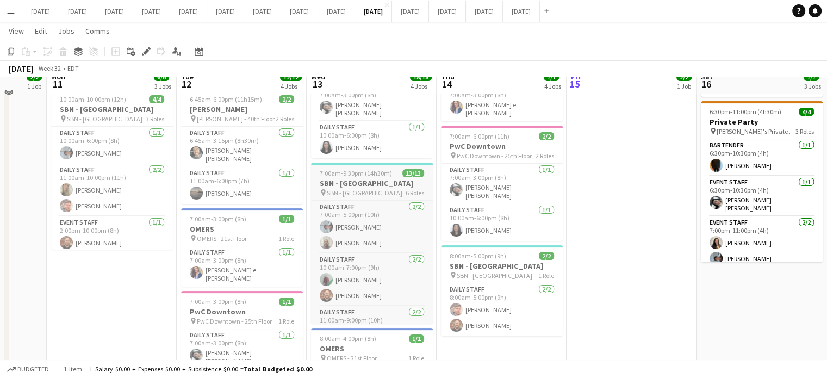
scroll to position [218, 0]
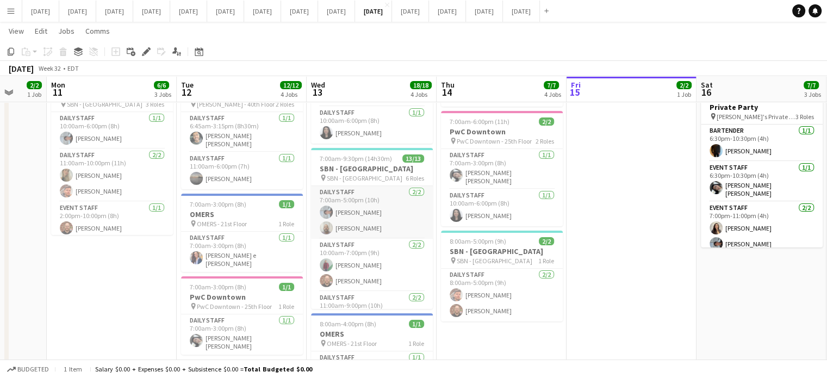
click at [392, 196] on app-card-role "Daily Staff [DATE] 7:00am-5:00pm (10h) [PERSON_NAME] [PERSON_NAME]" at bounding box center [372, 212] width 122 height 53
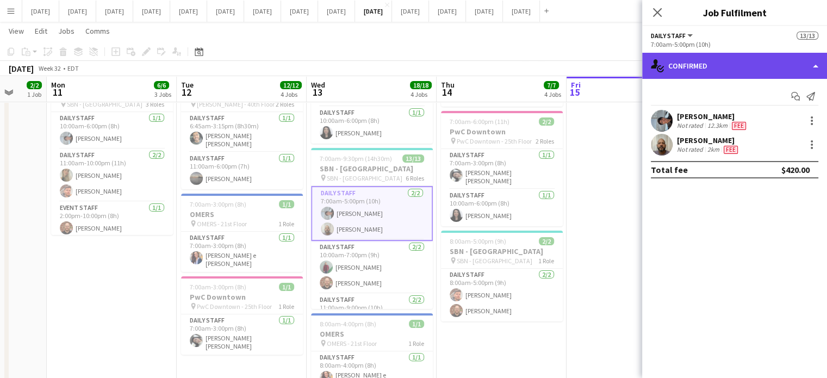
click at [742, 65] on div "single-neutral-actions-check-2 Confirmed" at bounding box center [734, 66] width 185 height 26
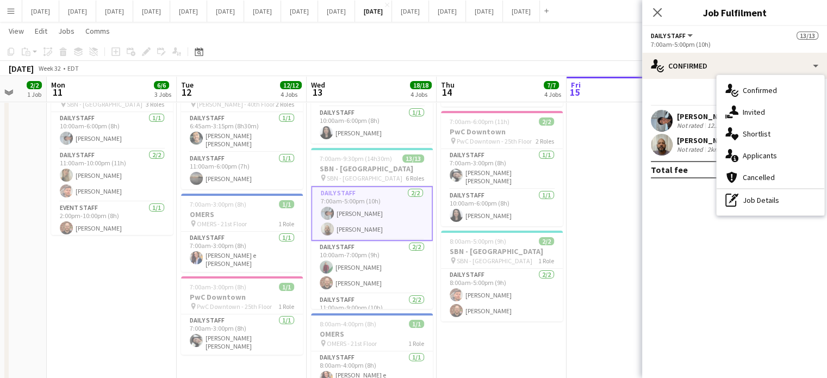
drag, startPoint x: 659, startPoint y: 12, endPoint x: 624, endPoint y: 35, distance: 41.2
click at [659, 11] on icon at bounding box center [657, 12] width 9 height 9
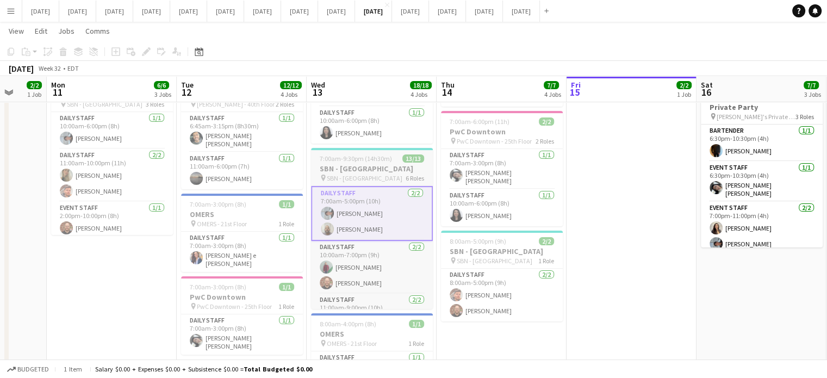
click at [373, 154] on span "7:00am-9:30pm (14h30m)" at bounding box center [356, 158] width 72 height 8
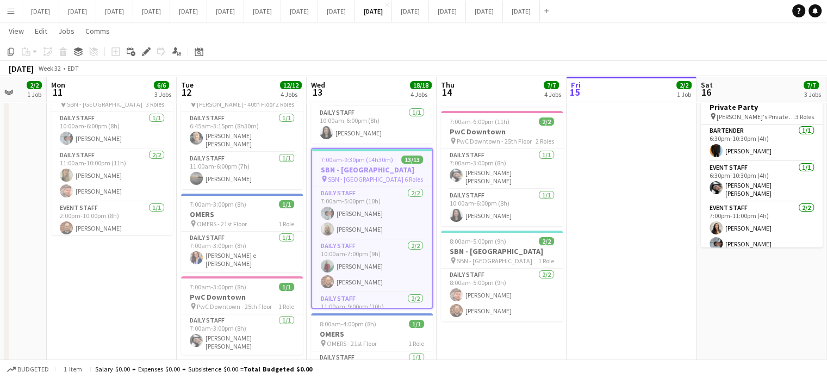
drag, startPoint x: 146, startPoint y: 49, endPoint x: 186, endPoint y: 49, distance: 40.3
click at [146, 49] on icon "Edit" at bounding box center [146, 51] width 9 height 9
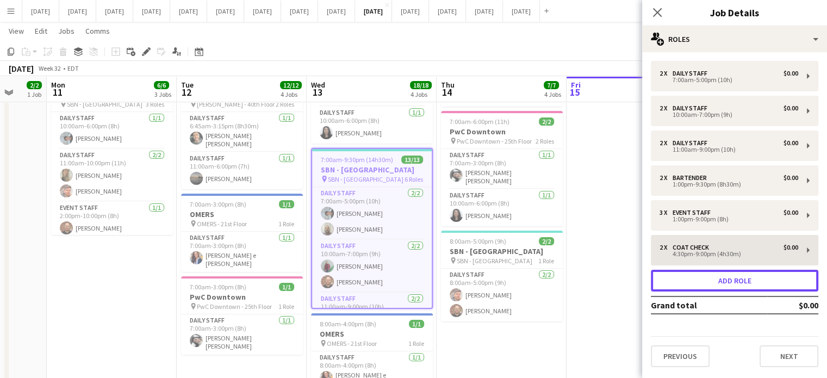
drag, startPoint x: 717, startPoint y: 286, endPoint x: 709, endPoint y: 272, distance: 16.1
click at [718, 286] on button "Add role" at bounding box center [735, 281] width 168 height 22
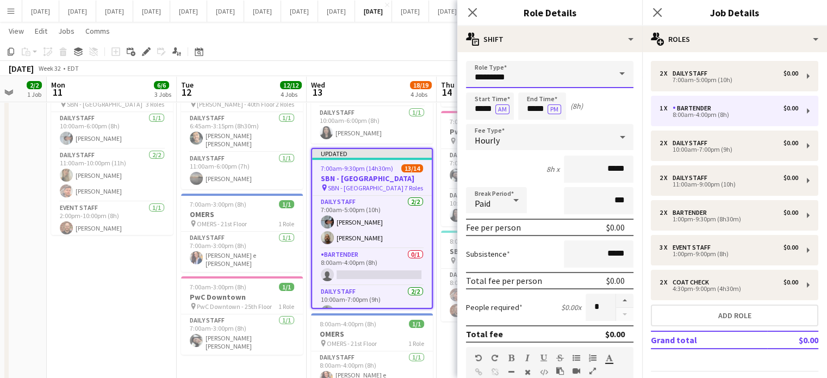
click at [534, 72] on input "*********" at bounding box center [550, 74] width 168 height 27
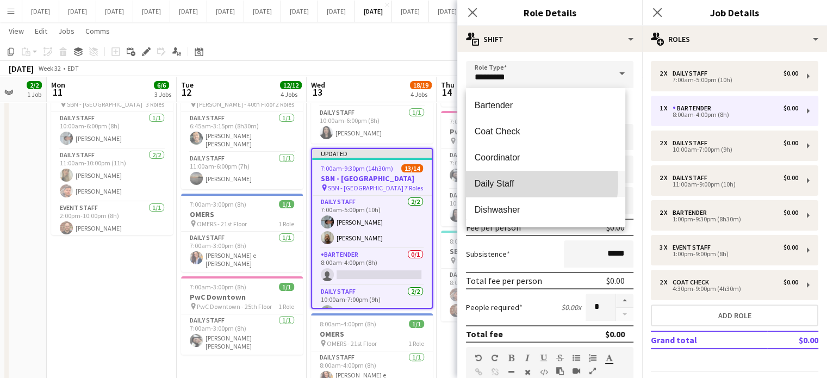
click at [508, 182] on span "Daily Staff" at bounding box center [546, 183] width 142 height 10
type input "**********"
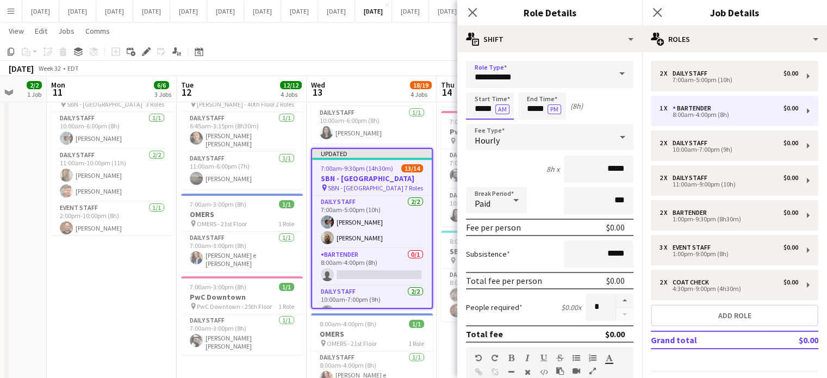
click at [481, 104] on input "*****" at bounding box center [490, 105] width 48 height 27
type input "*****"
click at [480, 84] on div at bounding box center [479, 87] width 22 height 11
click at [529, 90] on form "**********" at bounding box center [549, 383] width 185 height 645
click at [531, 100] on input "*****" at bounding box center [542, 105] width 48 height 27
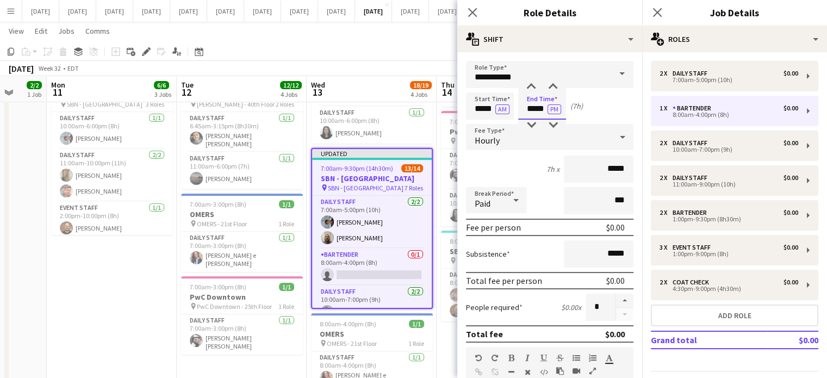
type input "*****"
click at [531, 88] on div at bounding box center [532, 87] width 22 height 11
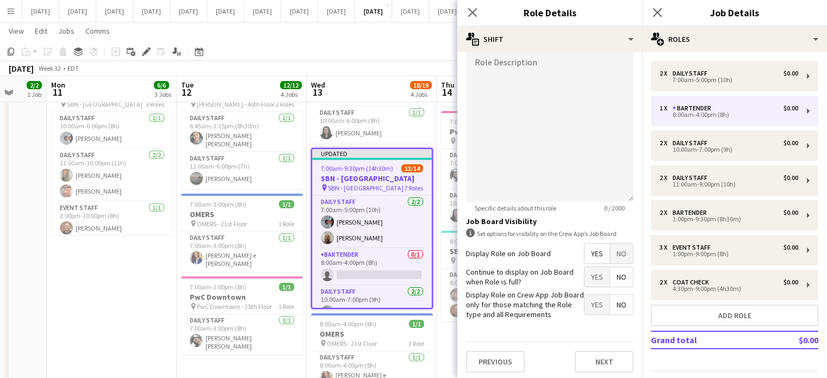
click at [617, 252] on span "No" at bounding box center [621, 254] width 23 height 20
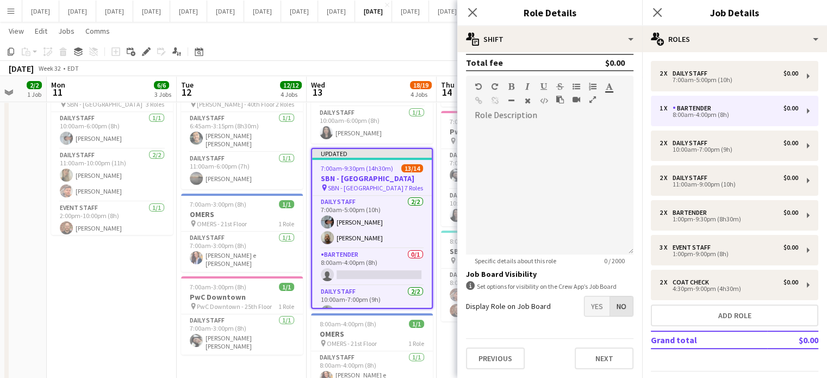
scroll to position [269, 0]
click at [474, 9] on icon "Close pop-in" at bounding box center [472, 12] width 10 height 10
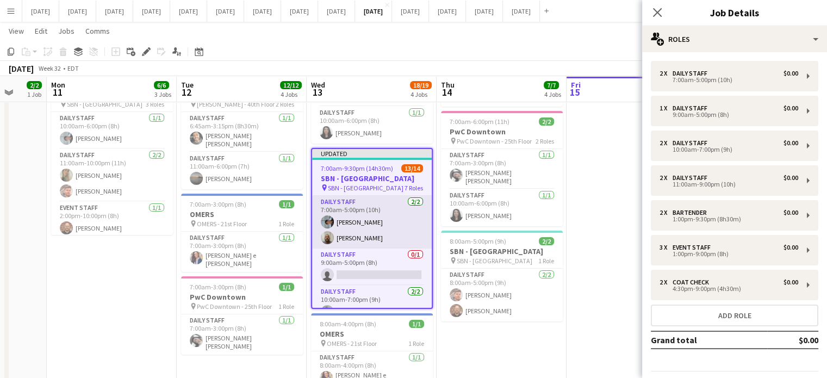
click at [378, 217] on app-card-role "Daily Staff [DATE] 7:00am-5:00pm (10h) [PERSON_NAME] [PERSON_NAME]" at bounding box center [372, 222] width 120 height 53
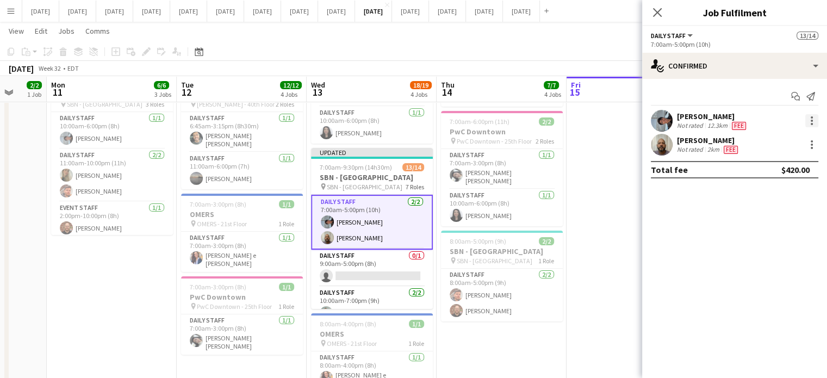
click at [814, 121] on div at bounding box center [812, 120] width 13 height 13
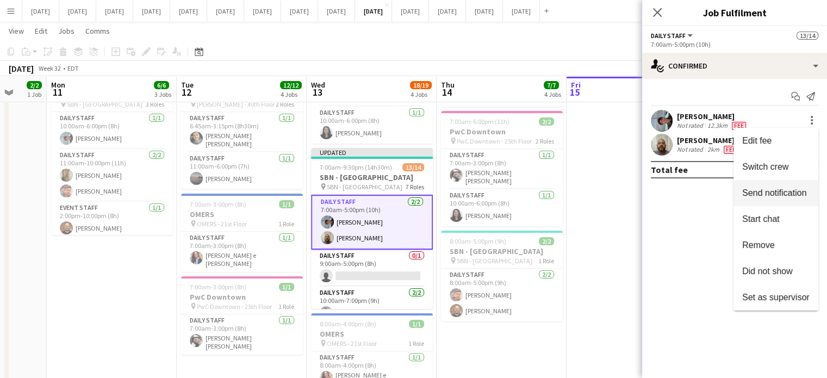
click at [771, 169] on span "Switch crew" at bounding box center [765, 166] width 46 height 9
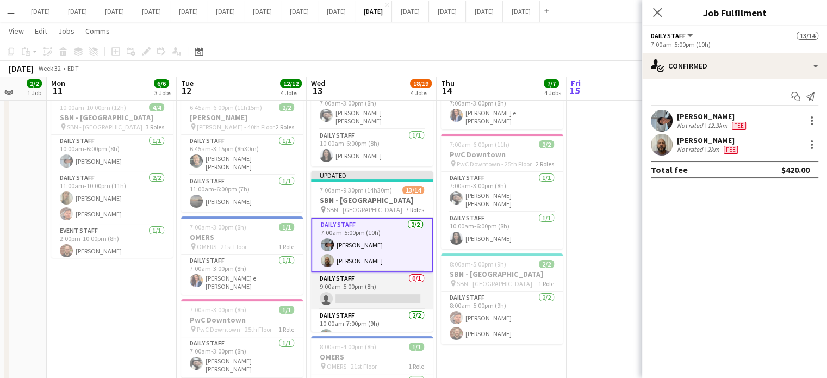
click at [394, 273] on app-card-role "Daily Staff 0/1 9:00am-5:00pm (8h) single-neutral-actions" at bounding box center [372, 291] width 122 height 37
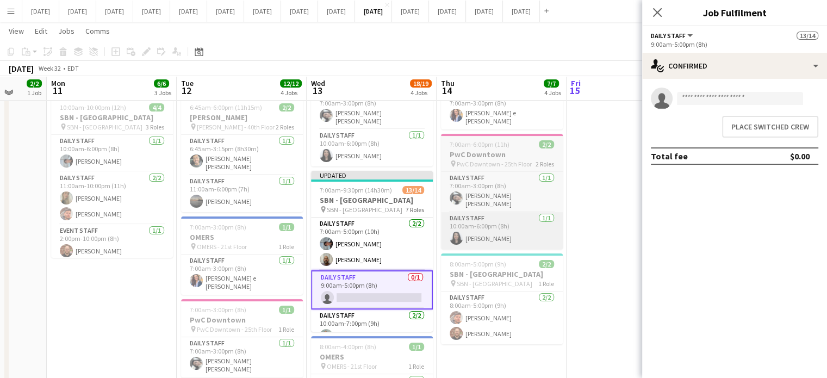
scroll to position [0, 343]
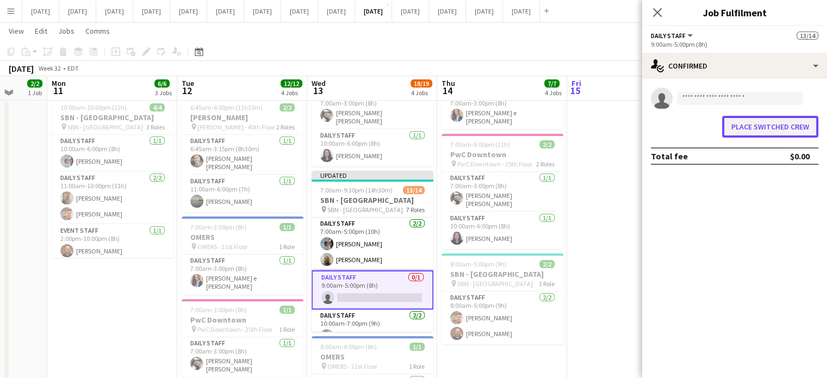
click at [773, 122] on button "Place switched crew" at bounding box center [770, 127] width 96 height 22
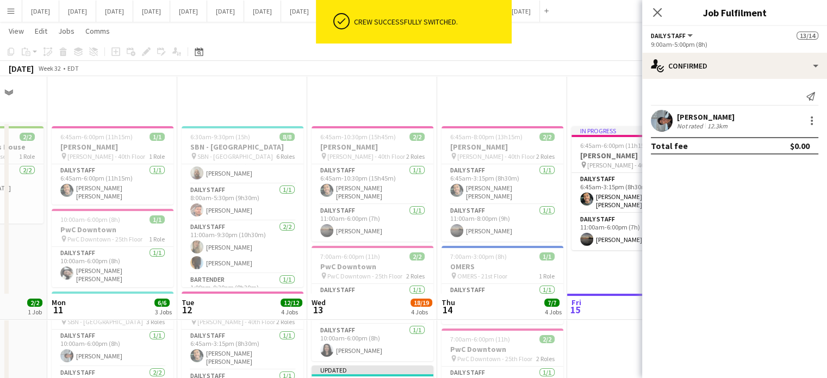
scroll to position [218, 0]
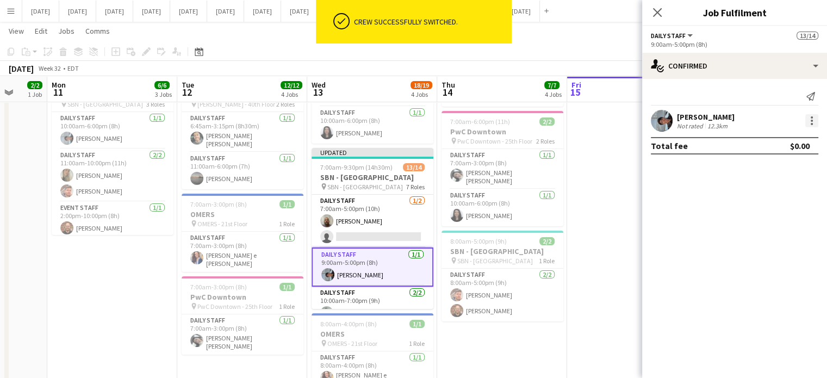
click at [813, 117] on div at bounding box center [812, 117] width 2 height 2
click at [772, 144] on span "Edit fee" at bounding box center [775, 141] width 67 height 10
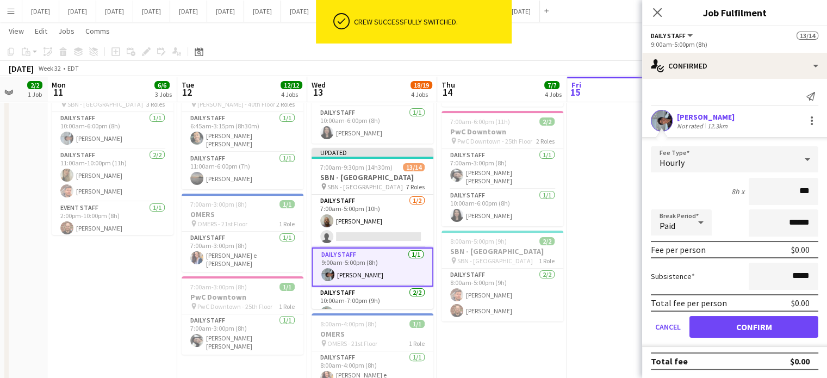
type input "**"
type input "******"
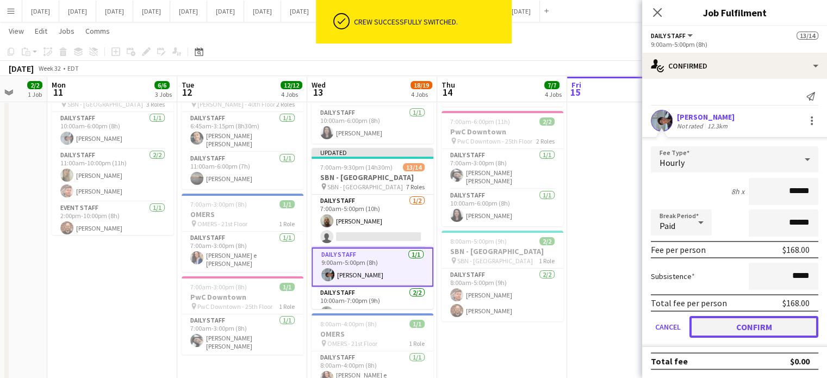
click at [761, 326] on button "Confirm" at bounding box center [754, 327] width 129 height 22
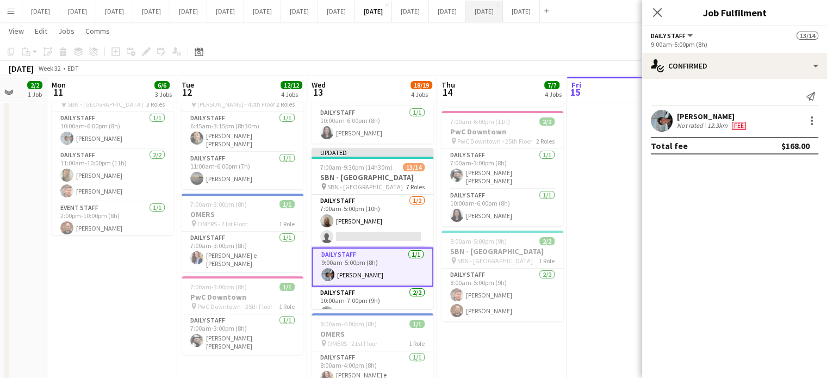
click at [662, 7] on app-icon "Close pop-in" at bounding box center [657, 12] width 13 height 13
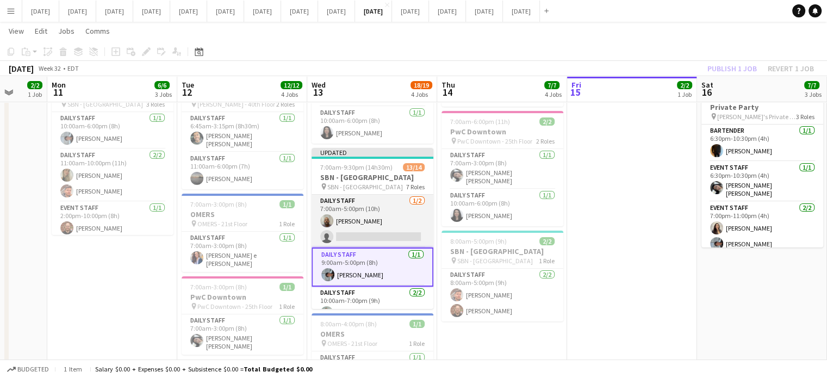
drag, startPoint x: 375, startPoint y: 200, endPoint x: 385, endPoint y: 196, distance: 11.0
click at [380, 200] on app-calendar-viewport "Fri 8 7/7 4 Jobs Sat 9 3/3 2 Jobs Sun 10 2/2 1 Job Mon 11 6/6 3 Jobs Tue 12 12/…" at bounding box center [413, 179] width 827 height 708
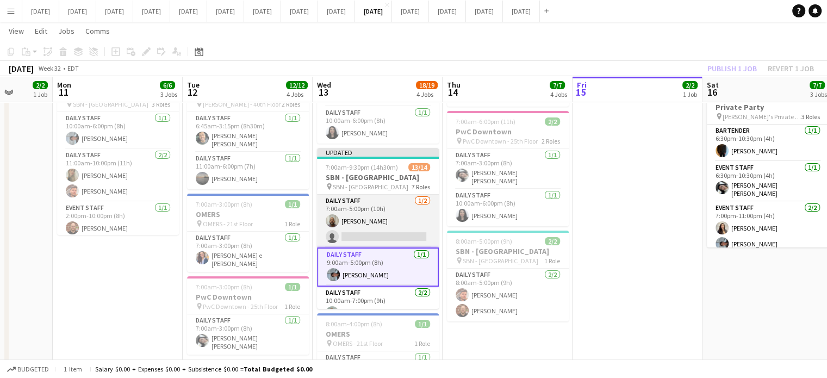
click at [404, 206] on app-card-role "Daily Staff [DATE] 7:00am-5:00pm (10h) [PERSON_NAME] single-neutral-actions" at bounding box center [378, 221] width 122 height 53
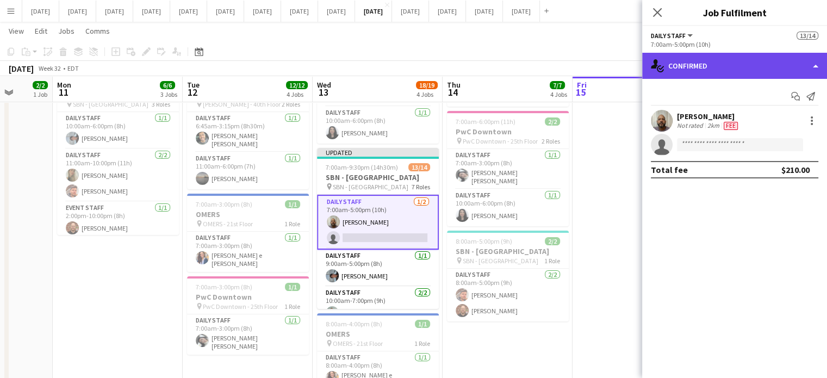
drag, startPoint x: 687, startPoint y: 59, endPoint x: 692, endPoint y: 73, distance: 15.5
click at [687, 58] on div "single-neutral-actions-check-2 Confirmed" at bounding box center [734, 66] width 185 height 26
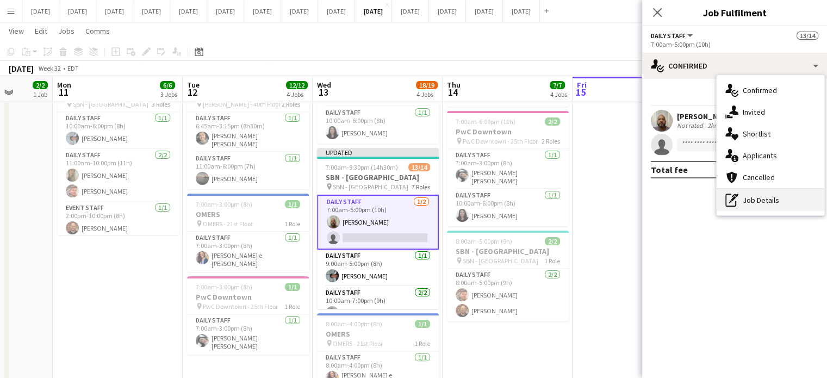
click at [746, 205] on div "pen-write Job Details" at bounding box center [771, 200] width 108 height 22
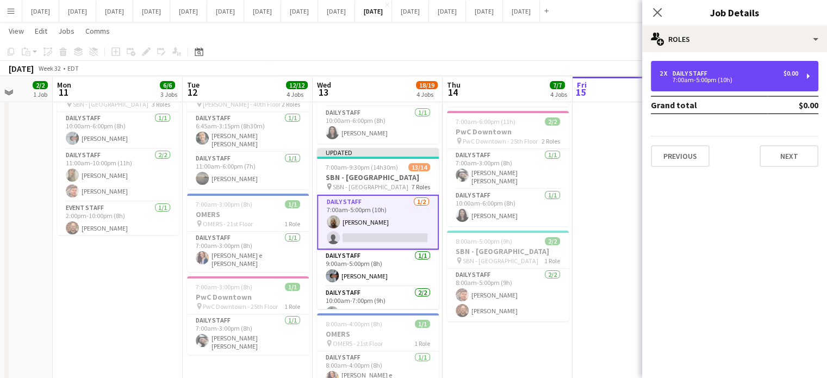
drag, startPoint x: 698, startPoint y: 89, endPoint x: 691, endPoint y: 93, distance: 7.8
click at [698, 88] on div "2 x Daily Staff $0.00 7:00am-5:00pm (10h)" at bounding box center [735, 76] width 168 height 30
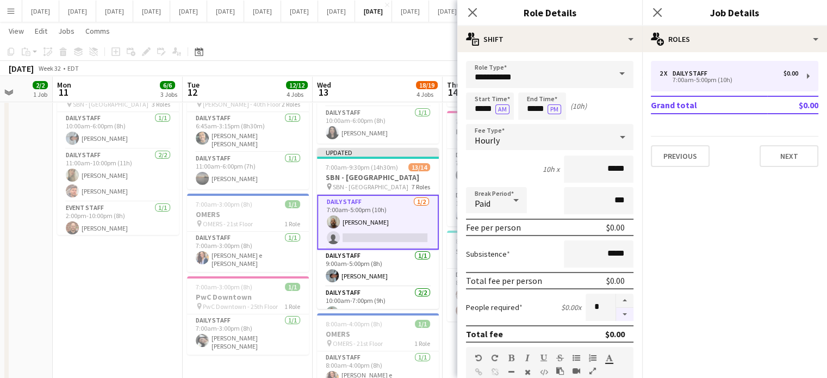
click at [616, 315] on button "button" at bounding box center [624, 315] width 17 height 14
type input "*"
click at [468, 8] on icon at bounding box center [472, 12] width 10 height 10
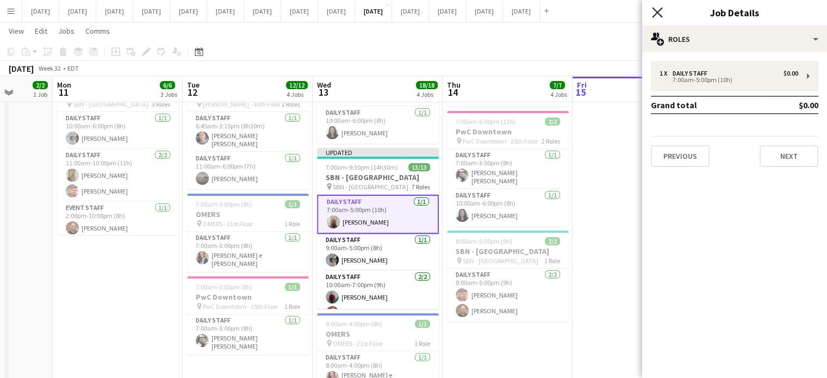
click at [660, 11] on icon "Close pop-in" at bounding box center [657, 12] width 10 height 10
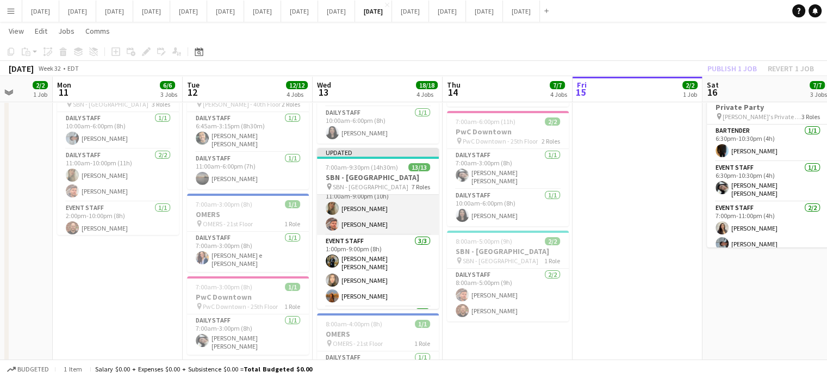
scroll to position [163, 0]
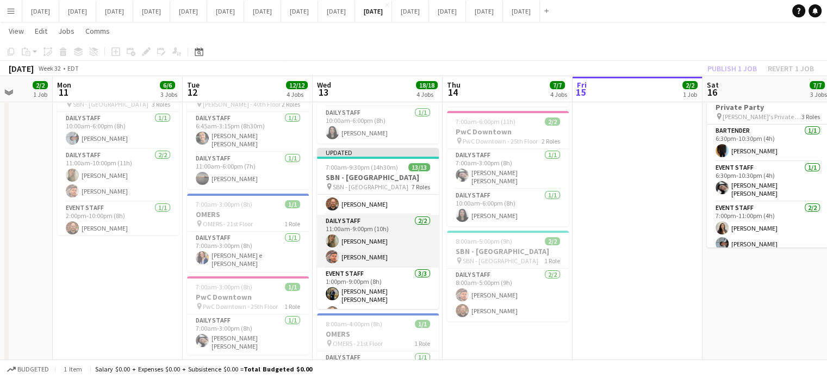
click at [398, 222] on app-card-role "Daily Staff [DATE] 11:00am-9:00pm (10h) [PERSON_NAME] [PERSON_NAME]" at bounding box center [378, 241] width 122 height 53
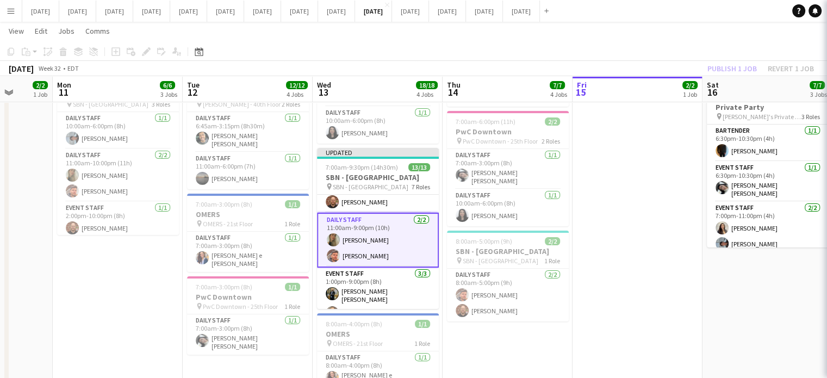
scroll to position [107, 0]
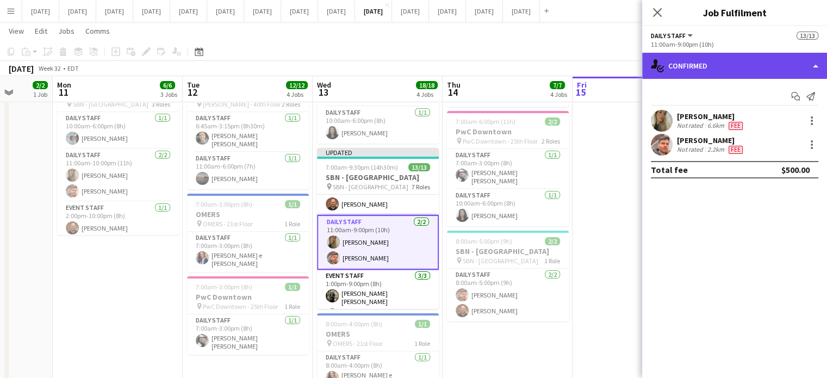
click at [691, 64] on div "single-neutral-actions-check-2 Confirmed" at bounding box center [734, 66] width 185 height 26
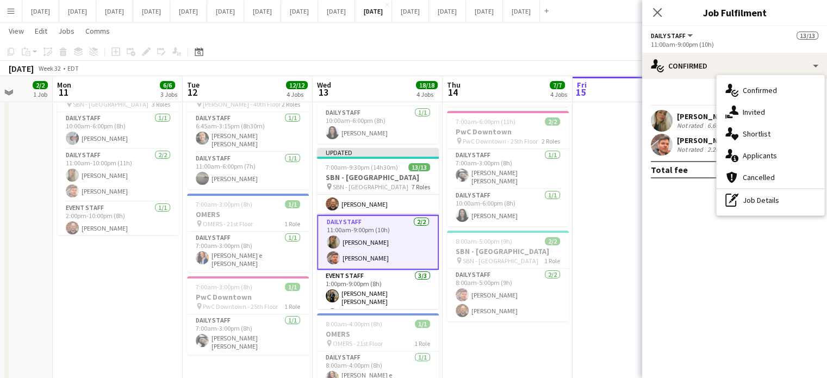
click at [760, 198] on div "pen-write Job Details" at bounding box center [771, 200] width 108 height 22
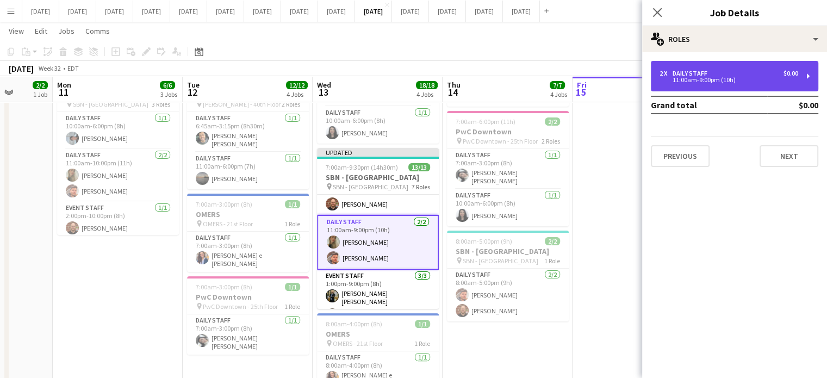
click at [679, 82] on div "11:00am-9:00pm (10h)" at bounding box center [729, 79] width 139 height 5
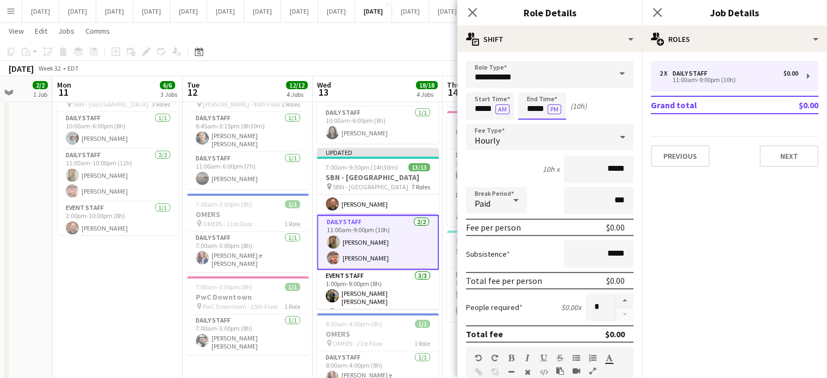
click at [528, 99] on body "Menu Boards Boards Boards All jobs Status Workforce Workforce My Workforce Recr…" at bounding box center [413, 166] width 827 height 769
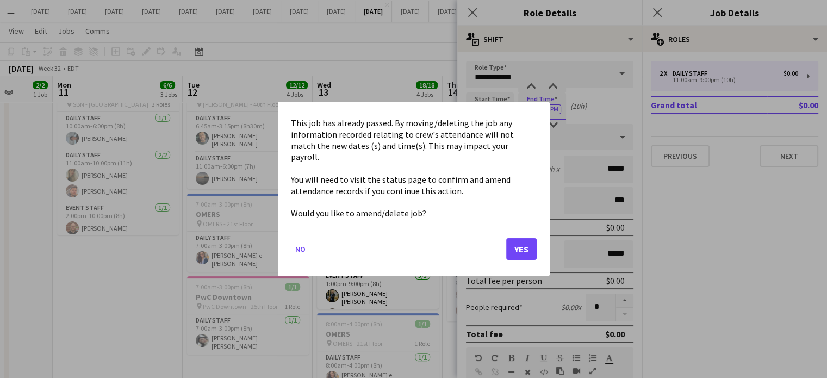
scroll to position [0, 0]
click at [516, 239] on button "Yes" at bounding box center [521, 249] width 30 height 22
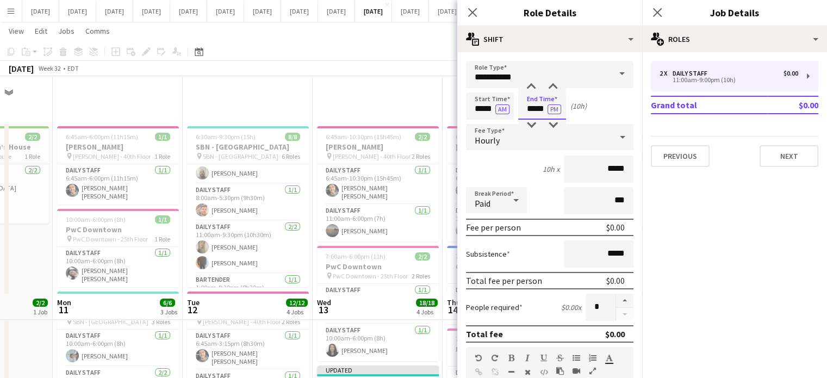
scroll to position [218, 0]
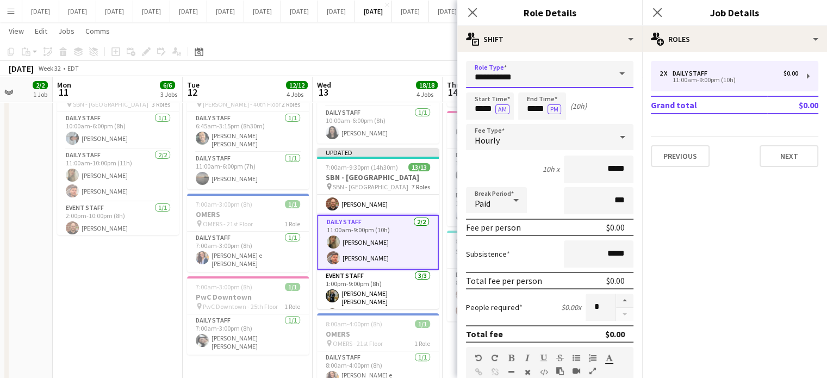
click at [530, 81] on input "**********" at bounding box center [550, 74] width 168 height 27
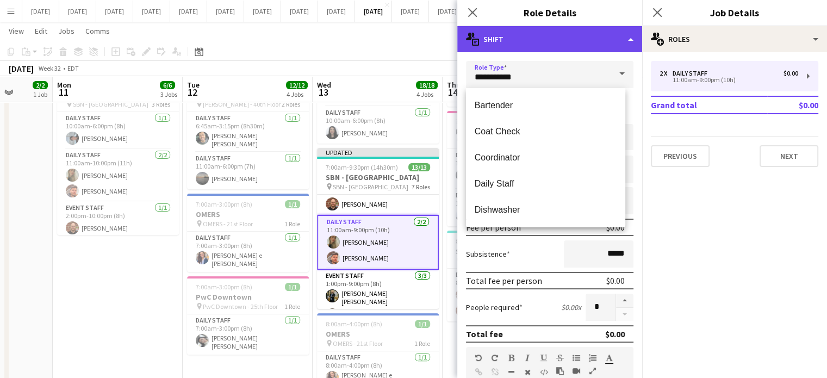
click at [616, 34] on div "multiple-actions-text Shift" at bounding box center [549, 39] width 185 height 26
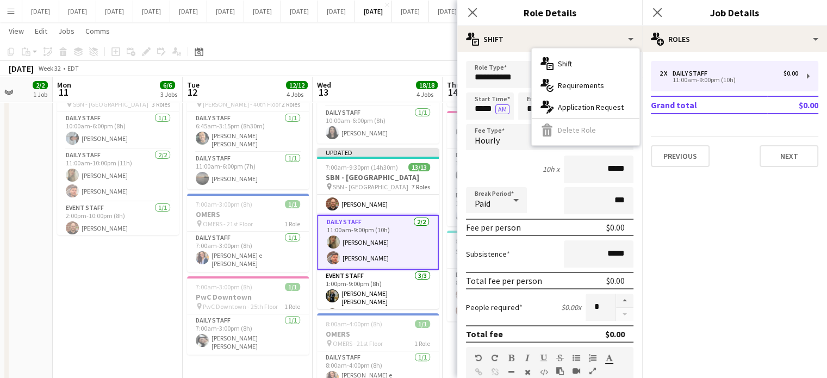
click at [512, 58] on div "**********" at bounding box center [549, 350] width 185 height 597
click at [530, 107] on input "*****" at bounding box center [542, 105] width 48 height 27
type input "*****"
click at [531, 92] on div at bounding box center [532, 87] width 22 height 11
click at [471, 13] on icon "Close pop-in" at bounding box center [472, 12] width 10 height 10
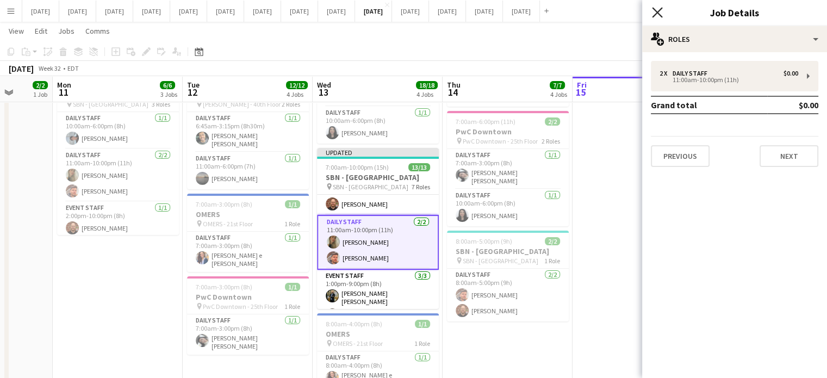
click at [657, 10] on icon "Close pop-in" at bounding box center [657, 12] width 10 height 10
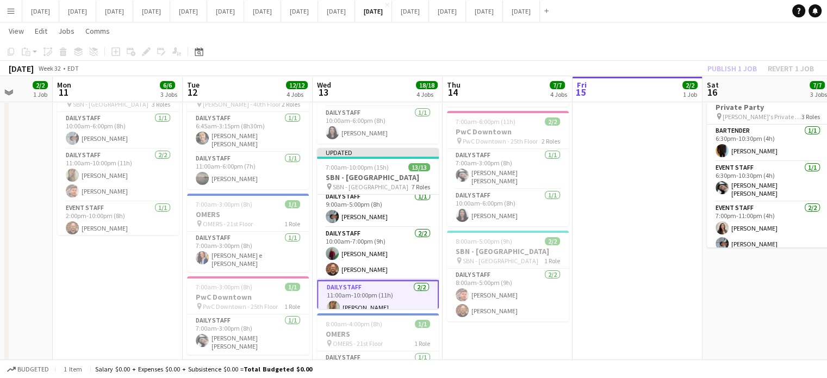
scroll to position [23, 0]
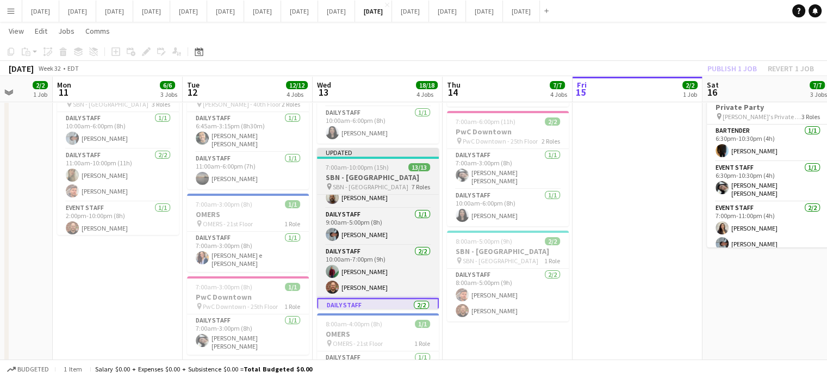
click at [398, 183] on span "SBN - [GEOGRAPHIC_DATA]" at bounding box center [371, 187] width 76 height 8
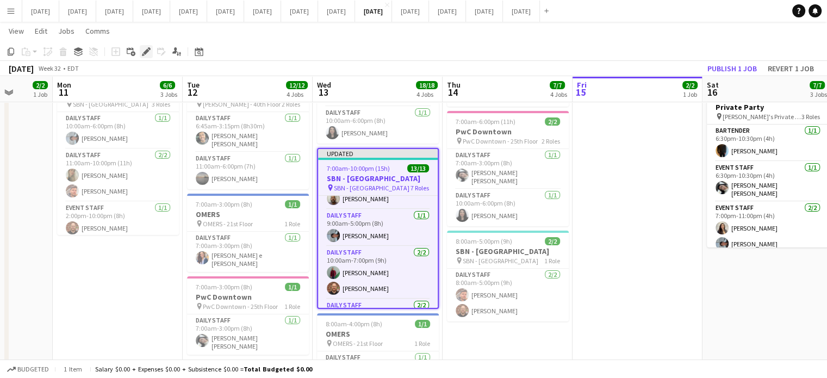
click at [151, 46] on div "Edit" at bounding box center [146, 51] width 13 height 13
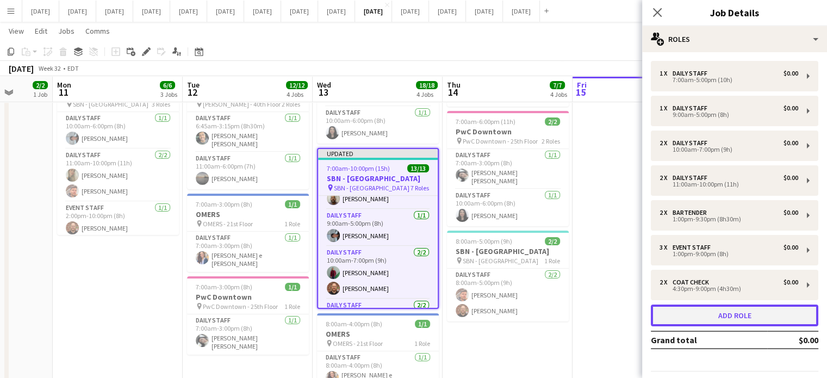
click at [732, 322] on button "Add role" at bounding box center [735, 316] width 168 height 22
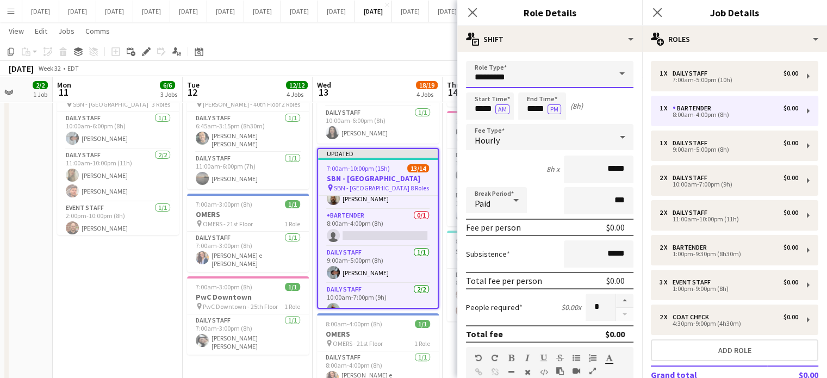
click at [506, 79] on input "*********" at bounding box center [550, 74] width 168 height 27
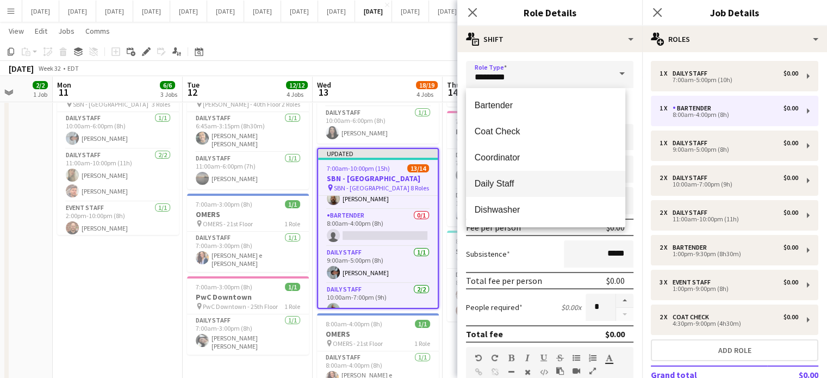
click at [494, 178] on mat-option "Daily Staff" at bounding box center [545, 184] width 159 height 26
type input "**********"
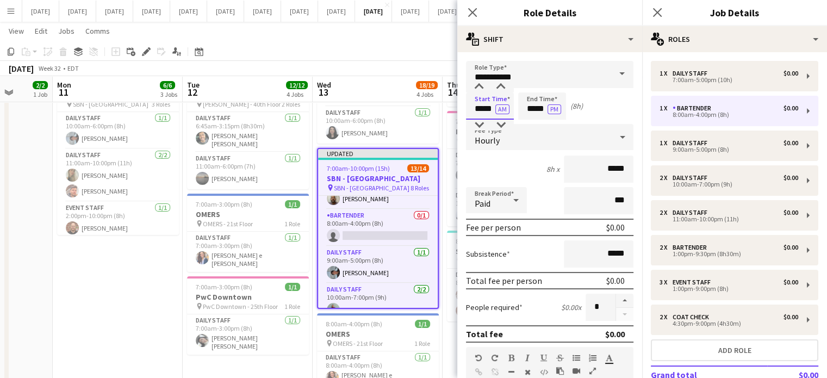
drag, startPoint x: 486, startPoint y: 108, endPoint x: 485, endPoint y: 102, distance: 6.0
click at [486, 108] on input "*****" at bounding box center [490, 105] width 48 height 27
click at [483, 85] on div at bounding box center [479, 87] width 22 height 11
type input "*****"
click at [484, 84] on div at bounding box center [479, 87] width 22 height 11
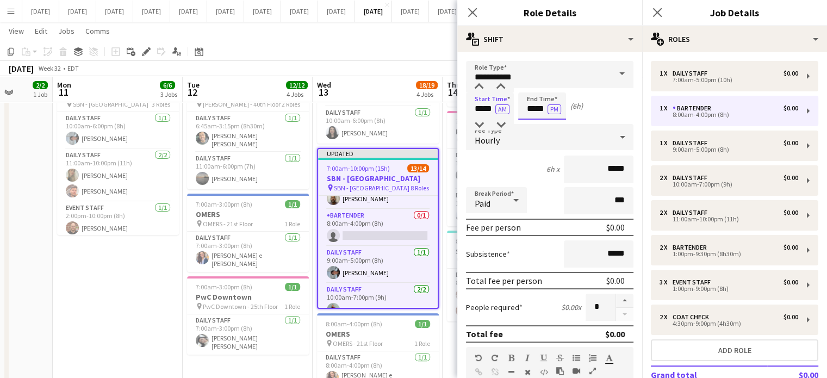
click at [535, 97] on input "*****" at bounding box center [542, 105] width 48 height 27
click at [534, 89] on div at bounding box center [532, 87] width 22 height 11
click at [533, 89] on div at bounding box center [532, 87] width 22 height 11
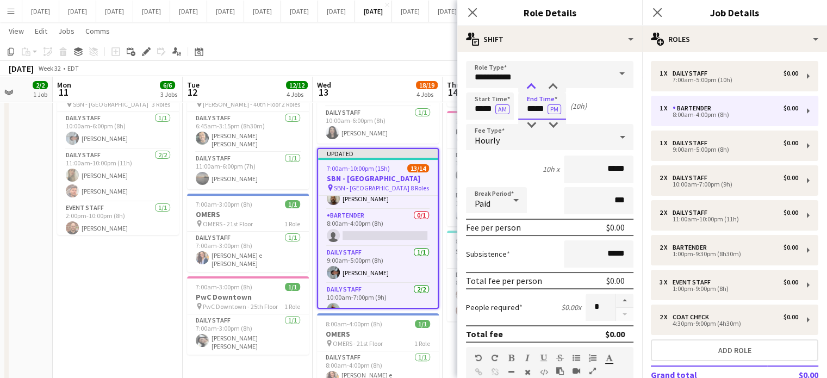
click at [533, 88] on div at bounding box center [532, 87] width 22 height 11
type input "*****"
click at [531, 122] on div at bounding box center [532, 125] width 22 height 11
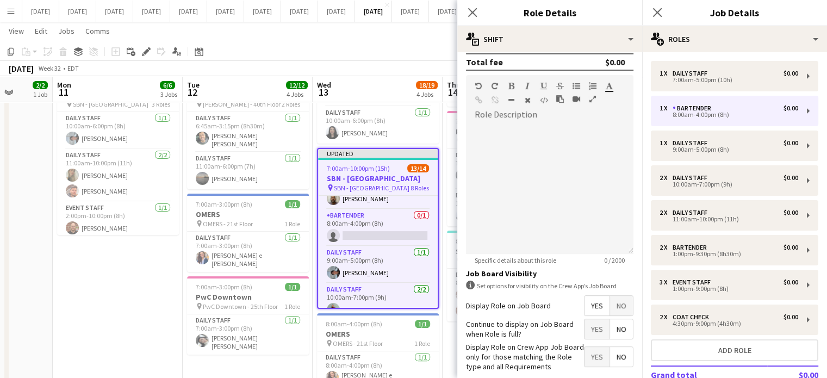
click at [610, 307] on span "No" at bounding box center [621, 306] width 23 height 20
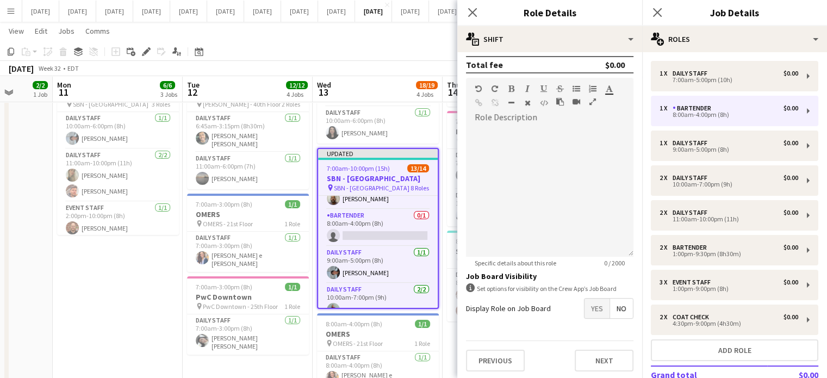
click at [472, 13] on icon at bounding box center [472, 12] width 9 height 9
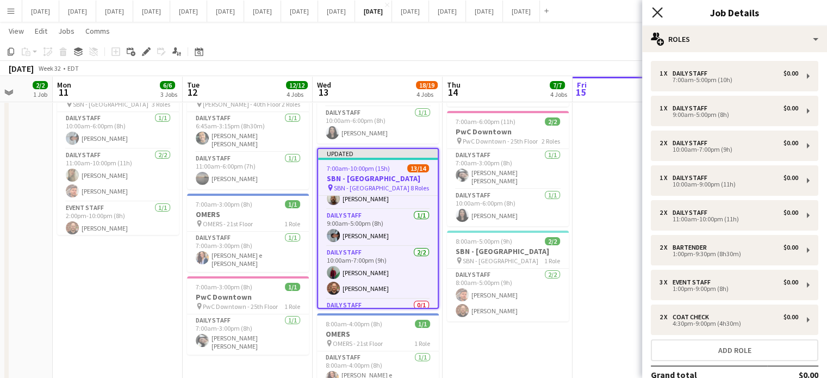
click at [659, 10] on icon at bounding box center [657, 12] width 10 height 10
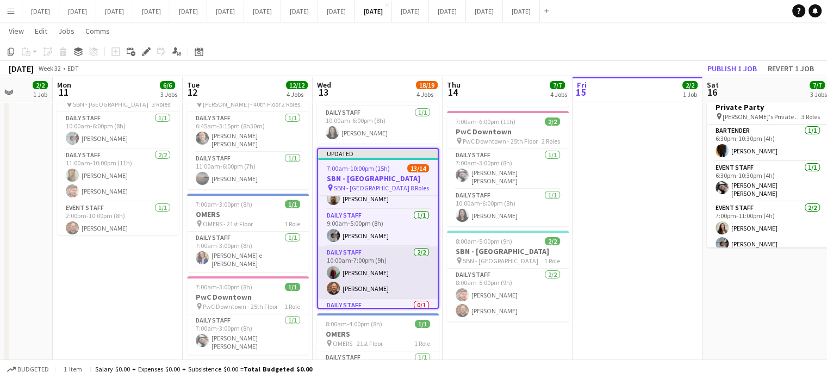
click at [385, 267] on app-card-role "Daily Staff [DATE] 10:00am-7:00pm (9h) [PERSON_NAME] [PERSON_NAME]" at bounding box center [378, 272] width 120 height 53
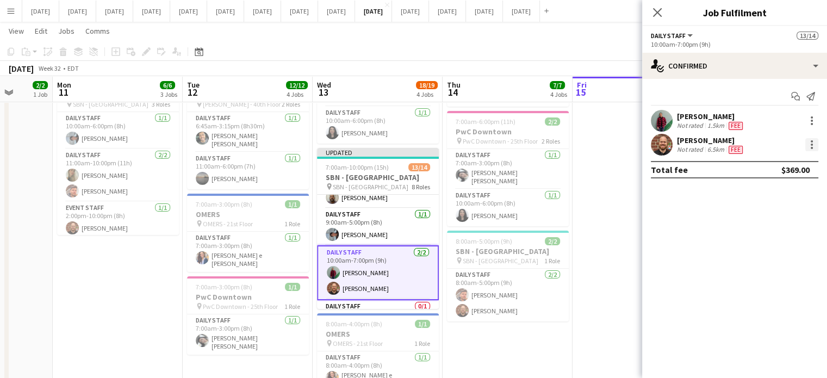
click at [812, 143] on div at bounding box center [812, 144] width 13 height 13
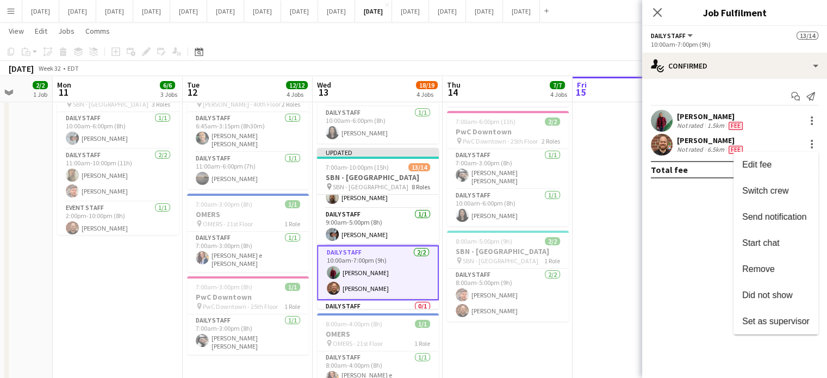
click at [785, 188] on span "Switch crew" at bounding box center [765, 190] width 46 height 9
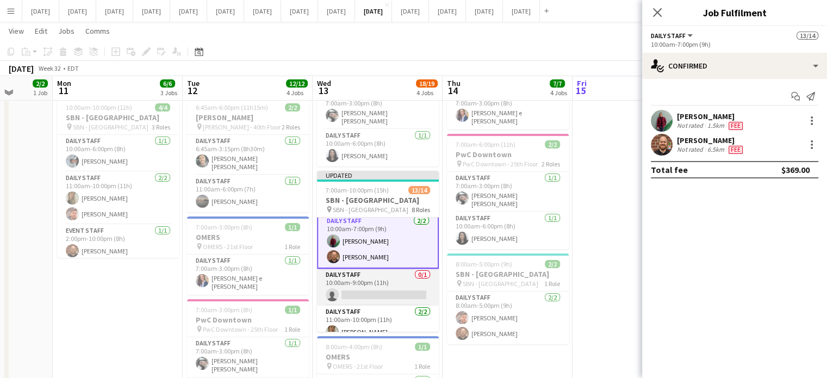
click at [403, 269] on app-card-role "Daily Staff 0/1 10:00am-9:00pm (11h) single-neutral-actions" at bounding box center [378, 287] width 122 height 37
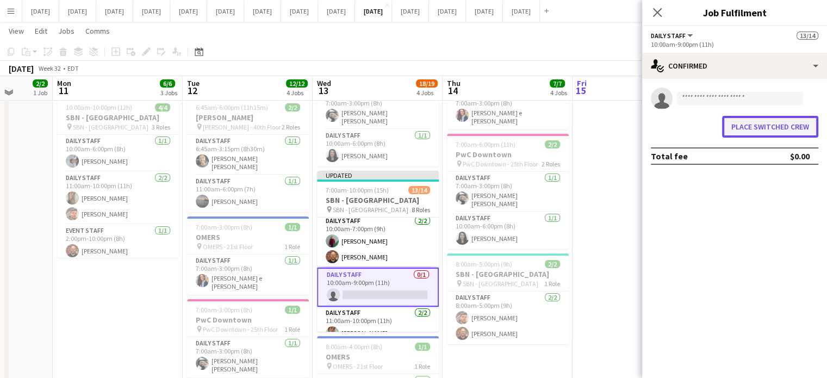
click at [734, 122] on button "Place switched crew" at bounding box center [770, 127] width 96 height 22
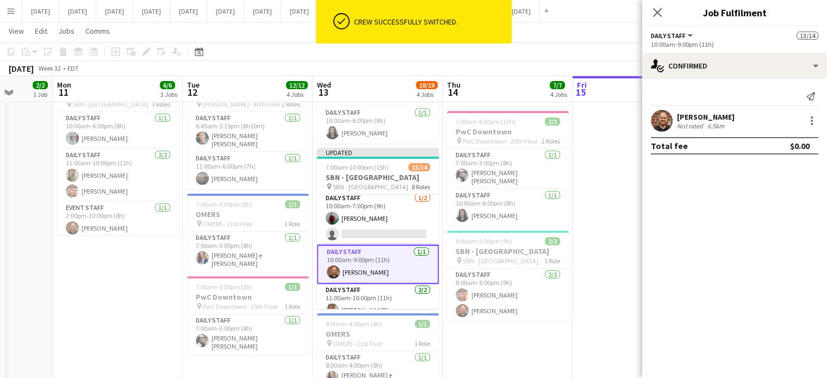
scroll to position [218, 0]
click at [809, 117] on div at bounding box center [812, 120] width 13 height 13
click at [787, 145] on button "Edit fee" at bounding box center [776, 141] width 85 height 26
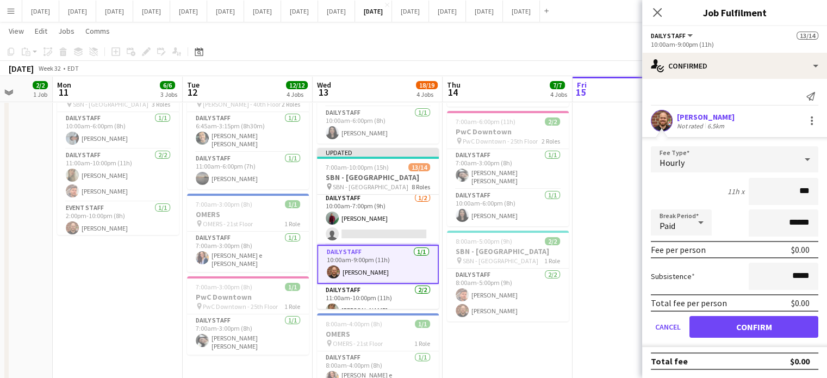
type input "**"
type input "******"
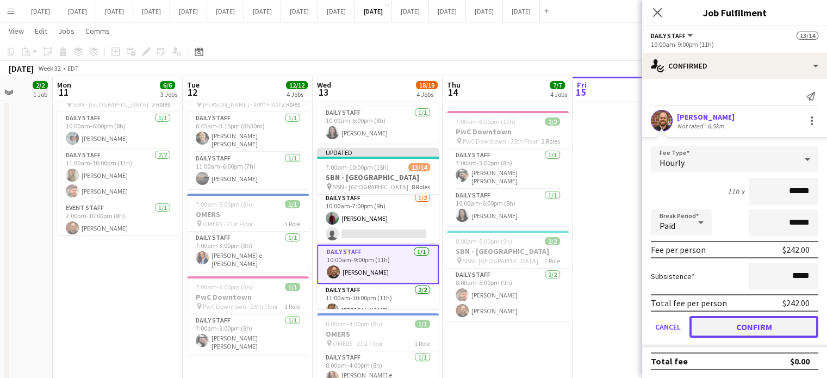
click at [758, 326] on button "Confirm" at bounding box center [754, 327] width 129 height 22
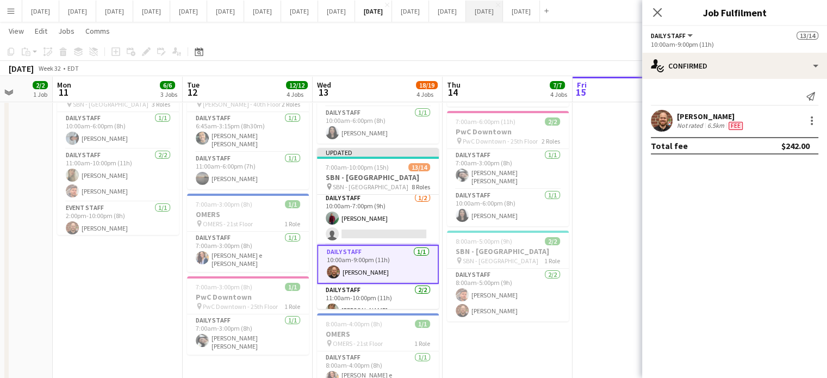
click at [653, 13] on icon "Close pop-in" at bounding box center [657, 12] width 9 height 9
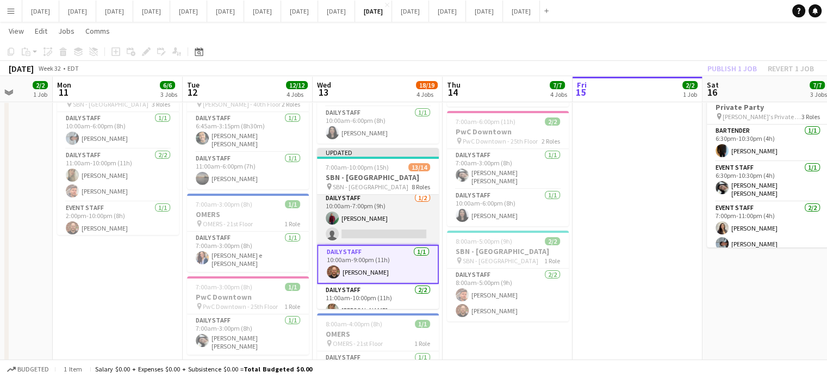
click at [414, 196] on app-card-role "Daily Staff [DATE] 10:00am-7:00pm (9h) [PERSON_NAME] single-neutral-actions" at bounding box center [378, 218] width 122 height 53
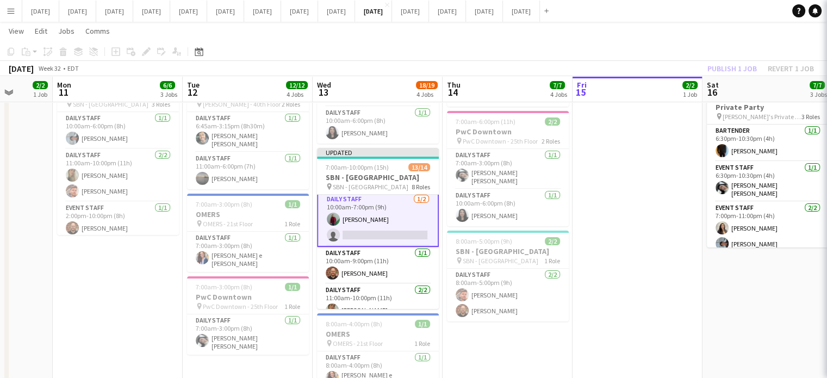
scroll to position [78, 0]
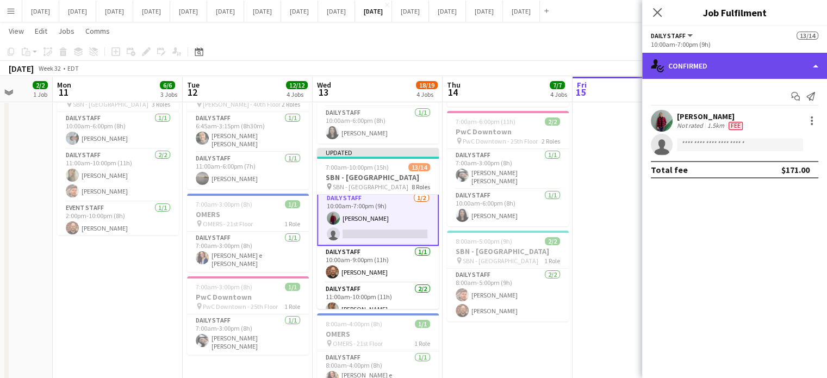
click at [733, 61] on div "single-neutral-actions-check-2 Confirmed" at bounding box center [734, 66] width 185 height 26
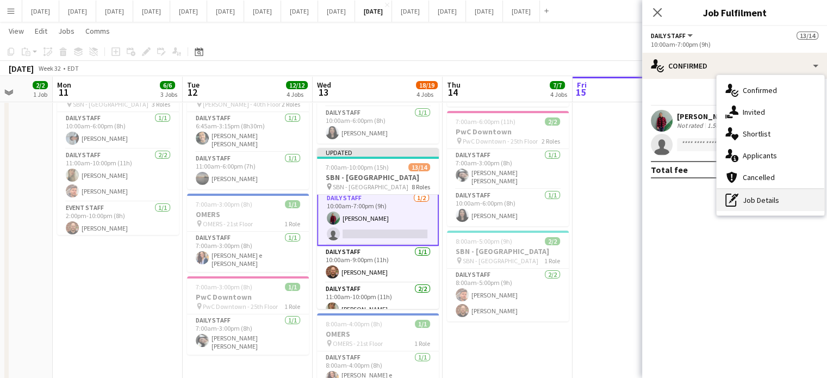
click at [758, 206] on div "pen-write Job Details" at bounding box center [771, 200] width 108 height 22
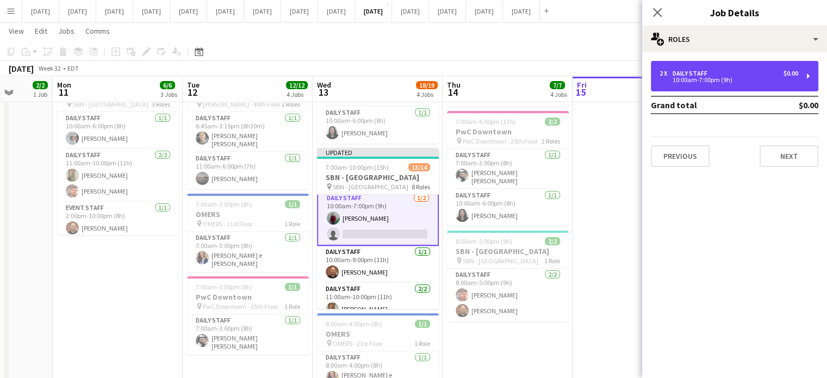
click at [692, 73] on div "Daily Staff" at bounding box center [692, 74] width 39 height 8
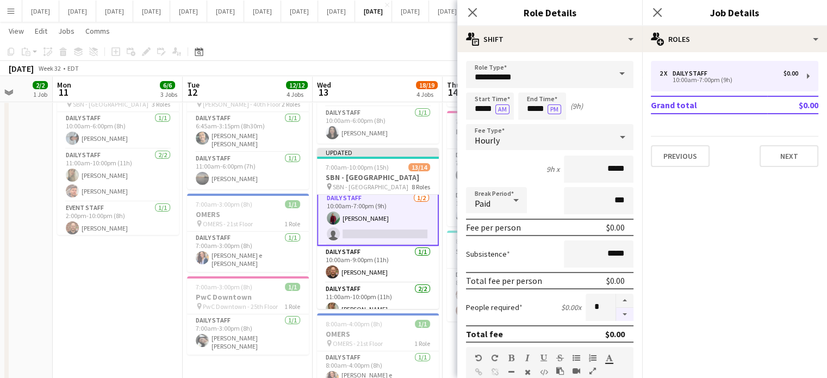
click at [616, 309] on button "button" at bounding box center [624, 315] width 17 height 14
type input "*"
click at [474, 9] on icon "Close pop-in" at bounding box center [472, 12] width 10 height 10
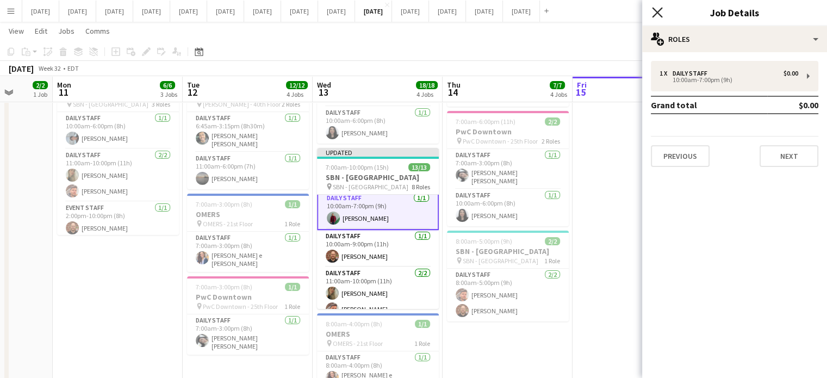
click at [660, 13] on icon "Close pop-in" at bounding box center [657, 12] width 10 height 10
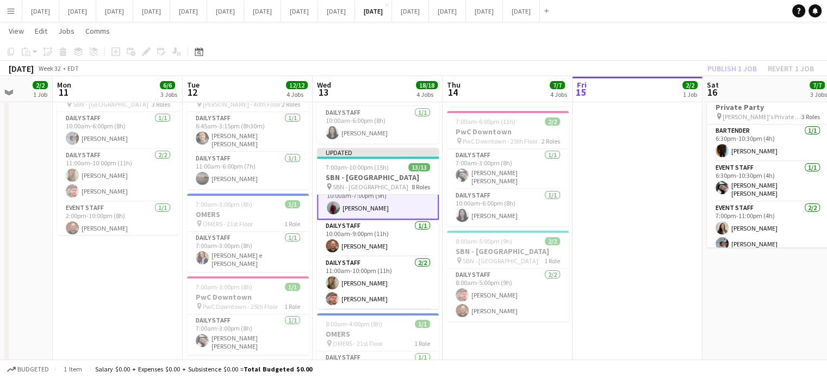
scroll to position [23, 0]
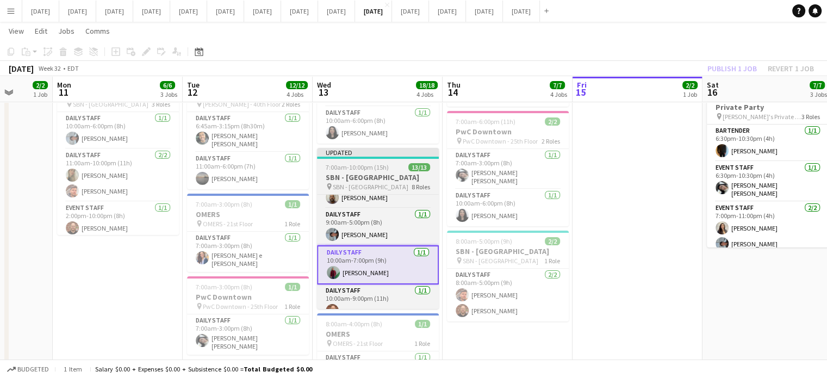
click at [385, 163] on span "7:00am-10:00pm (15h)" at bounding box center [357, 167] width 63 height 8
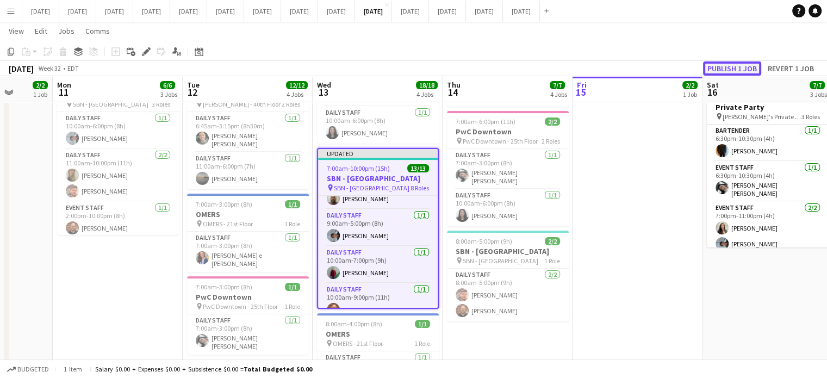
click at [719, 69] on button "Publish 1 job" at bounding box center [732, 68] width 58 height 14
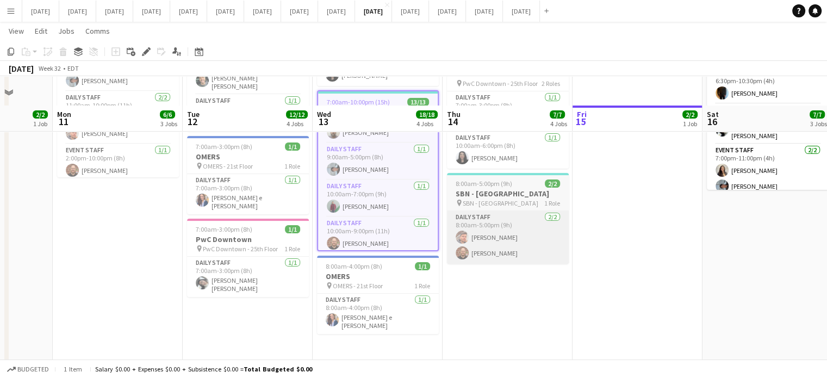
scroll to position [326, 0]
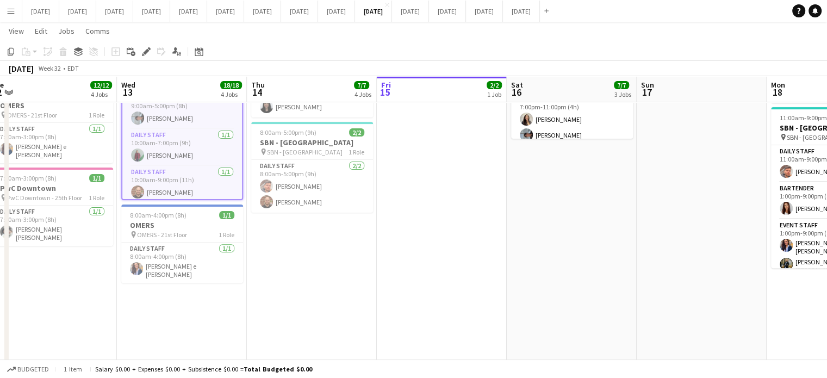
drag, startPoint x: 623, startPoint y: 241, endPoint x: 128, endPoint y: 308, distance: 500.0
click at [103, 311] on app-calendar-viewport "Fri 8 7/7 4 Jobs Sat 9 3/3 2 Jobs Sun 10 2/2 1 Job Mon 11 6/6 3 Jobs Tue 12 12/…" at bounding box center [413, 70] width 827 height 708
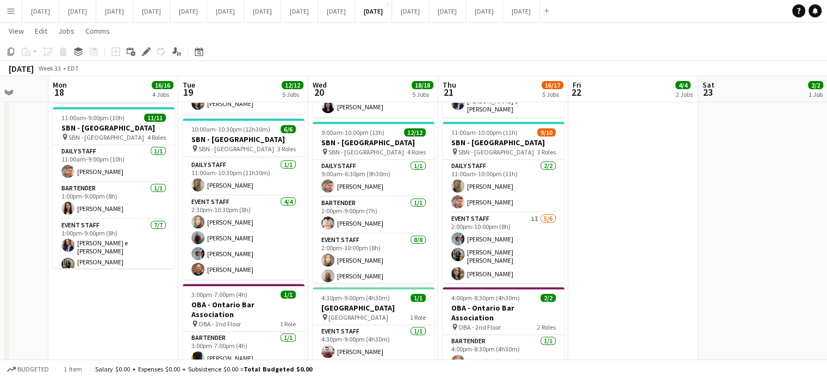
drag, startPoint x: 407, startPoint y: 280, endPoint x: 12, endPoint y: 262, distance: 395.3
click at [12, 262] on app-calendar-viewport "Thu 14 7/7 4 Jobs Fri 15 2/2 1 Job Sat 16 7/7 3 Jobs Sun 17 Mon 18 16/16 4 Jobs…" at bounding box center [413, 70] width 827 height 708
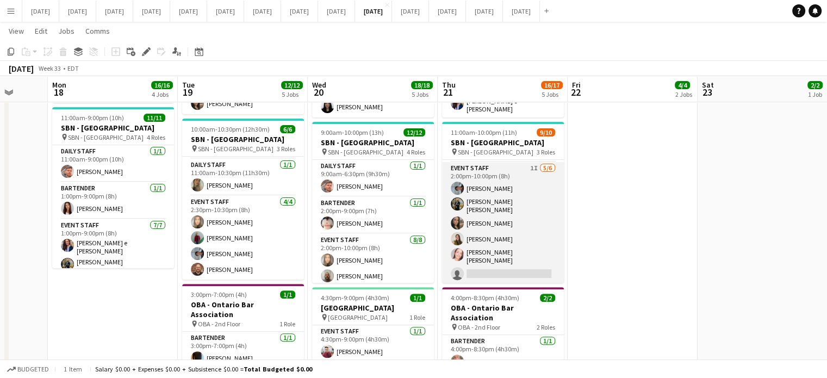
scroll to position [98, 0]
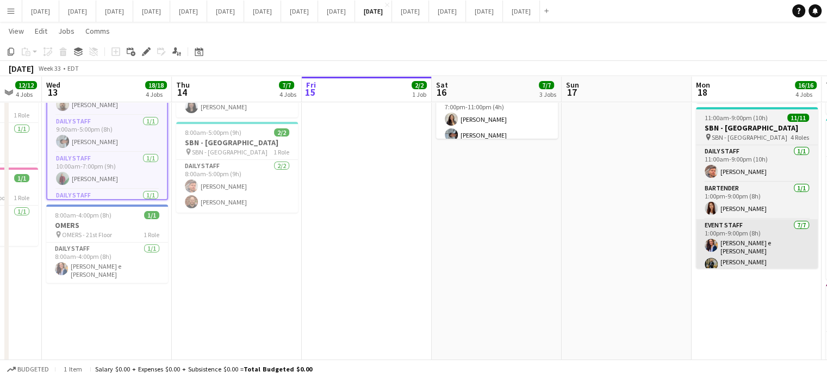
drag, startPoint x: 135, startPoint y: 293, endPoint x: 806, endPoint y: 213, distance: 675.4
click at [827, 217] on html "Menu Boards Boards Boards All jobs Status Workforce Workforce My Workforce Recr…" at bounding box center [413, 58] width 827 height 769
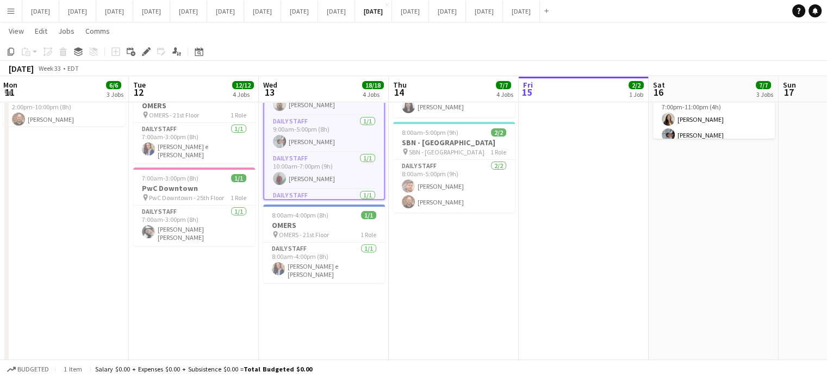
scroll to position [0, 295]
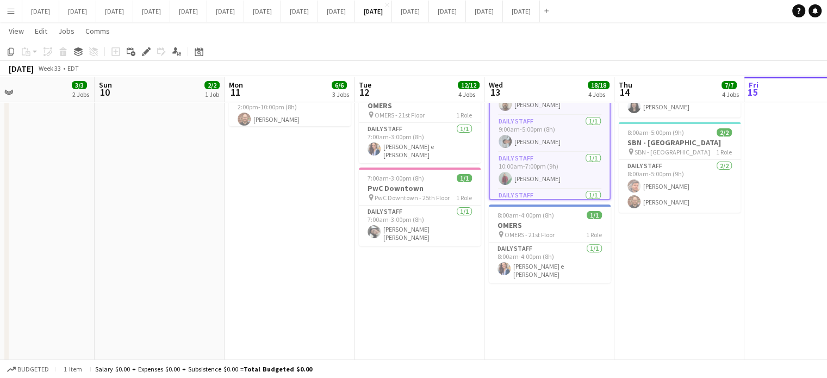
drag, startPoint x: 381, startPoint y: 214, endPoint x: 835, endPoint y: 147, distance: 458.6
click at [827, 147] on html "Menu Boards Boards Boards All jobs Status Workforce Workforce My Workforce Recr…" at bounding box center [413, 58] width 827 height 769
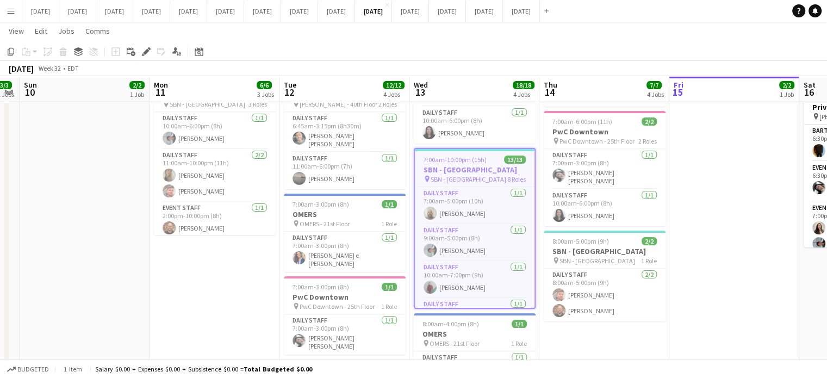
scroll to position [0, 458]
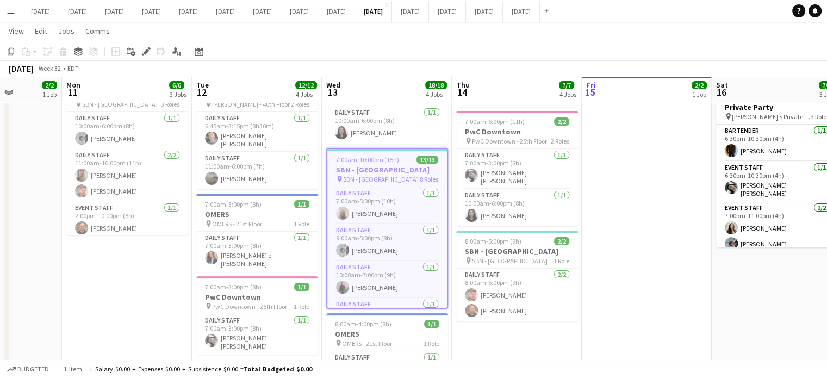
drag, startPoint x: 720, startPoint y: 269, endPoint x: 557, endPoint y: 286, distance: 163.5
click at [557, 286] on app-calendar-viewport "Thu 7 14/14 6 Jobs Fri 8 7/7 4 Jobs Sat 9 3/3 2 Jobs Sun 10 2/2 1 Job Mon 11 6/…" at bounding box center [413, 187] width 827 height 725
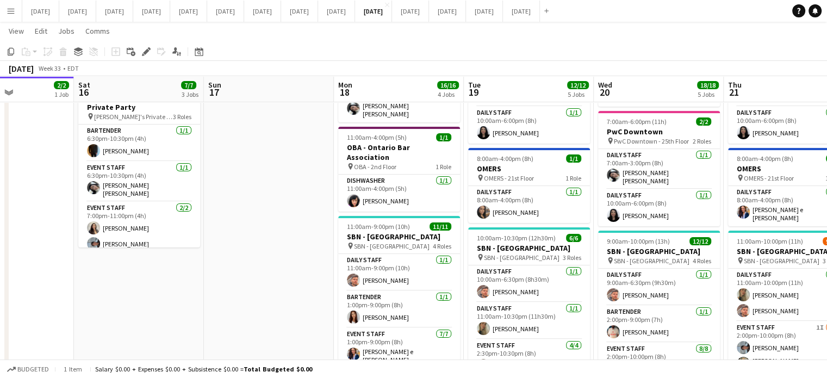
scroll to position [0, 448]
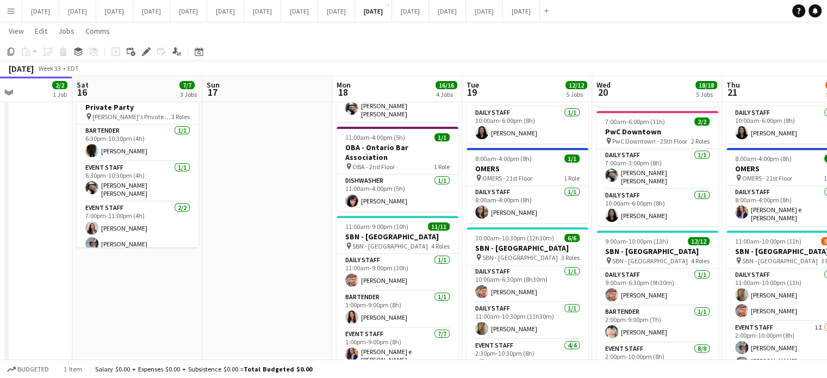
drag, startPoint x: 648, startPoint y: 167, endPoint x: 9, endPoint y: 195, distance: 640.3
click at [9, 195] on app-calendar-viewport "Tue 12 12/12 4 Jobs Wed 13 18/18 4 Jobs Thu 14 7/7 4 Jobs Fri 15 2/2 1 Job Sat …" at bounding box center [413, 187] width 827 height 725
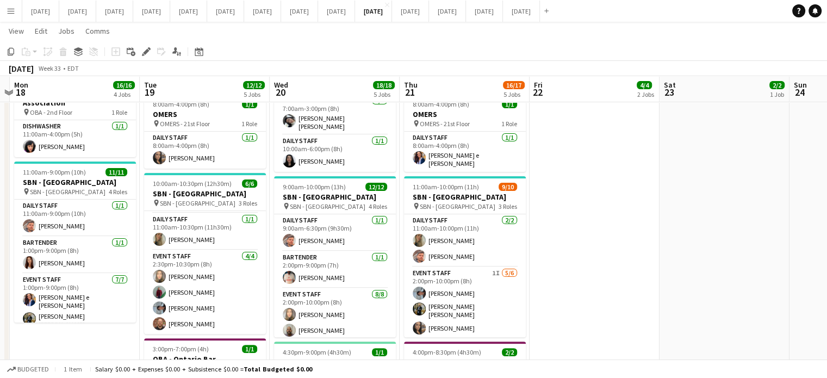
scroll to position [0, 426]
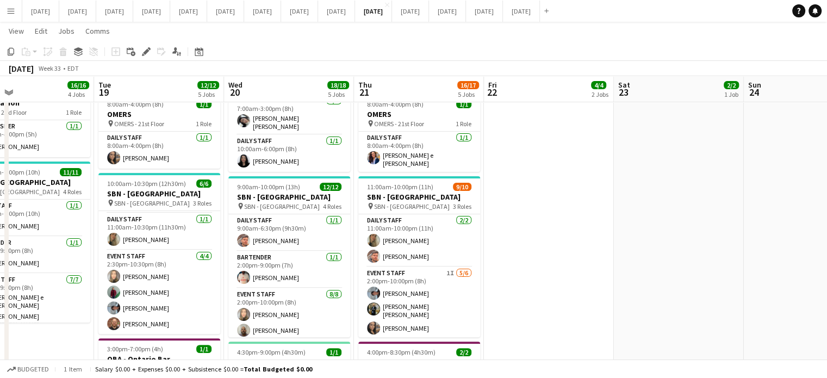
drag, startPoint x: 393, startPoint y: 343, endPoint x: 59, endPoint y: 300, distance: 337.3
click at [59, 300] on app-calendar-viewport "Fri 15 2/2 1 Job Sat 16 7/7 3 Jobs Sun 17 Mon 18 16/16 4 Jobs Tue 19 12/12 5 Jo…" at bounding box center [413, 132] width 827 height 725
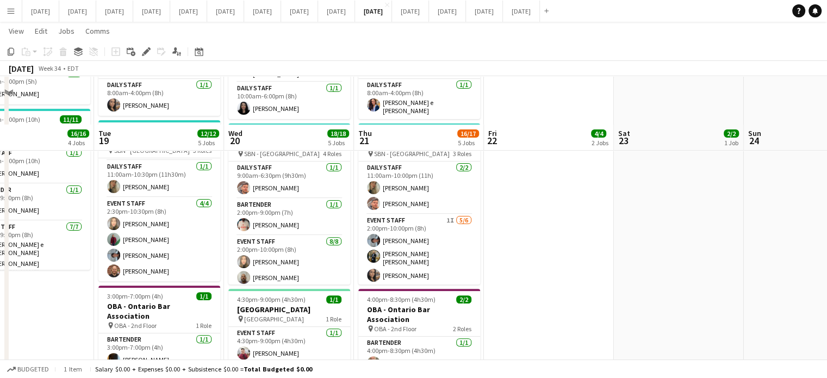
scroll to position [407, 0]
